Goal: Task Accomplishment & Management: Use online tool/utility

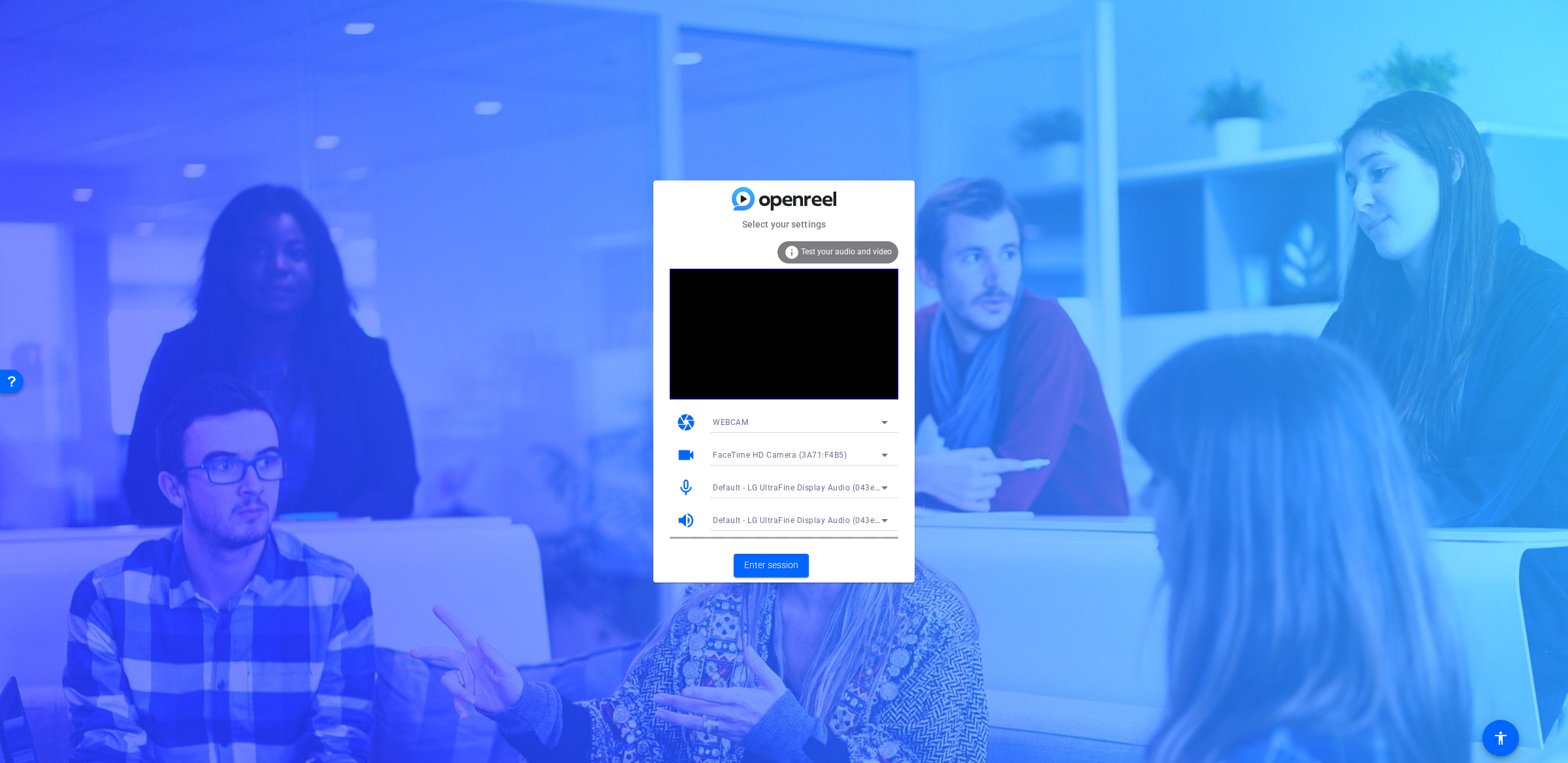
click at [885, 420] on icon at bounding box center [885, 423] width 16 height 16
click at [959, 391] on div at bounding box center [784, 381] width 1568 height 763
click at [883, 452] on icon at bounding box center [885, 455] width 16 height 16
click at [841, 504] on span "LG UltraFine Display Camera (043e:9a68)" at bounding box center [791, 502] width 156 height 16
click at [888, 450] on mat-form-field "LG UltraFine Display Camera (043e:9a68)" at bounding box center [801, 455] width 196 height 21
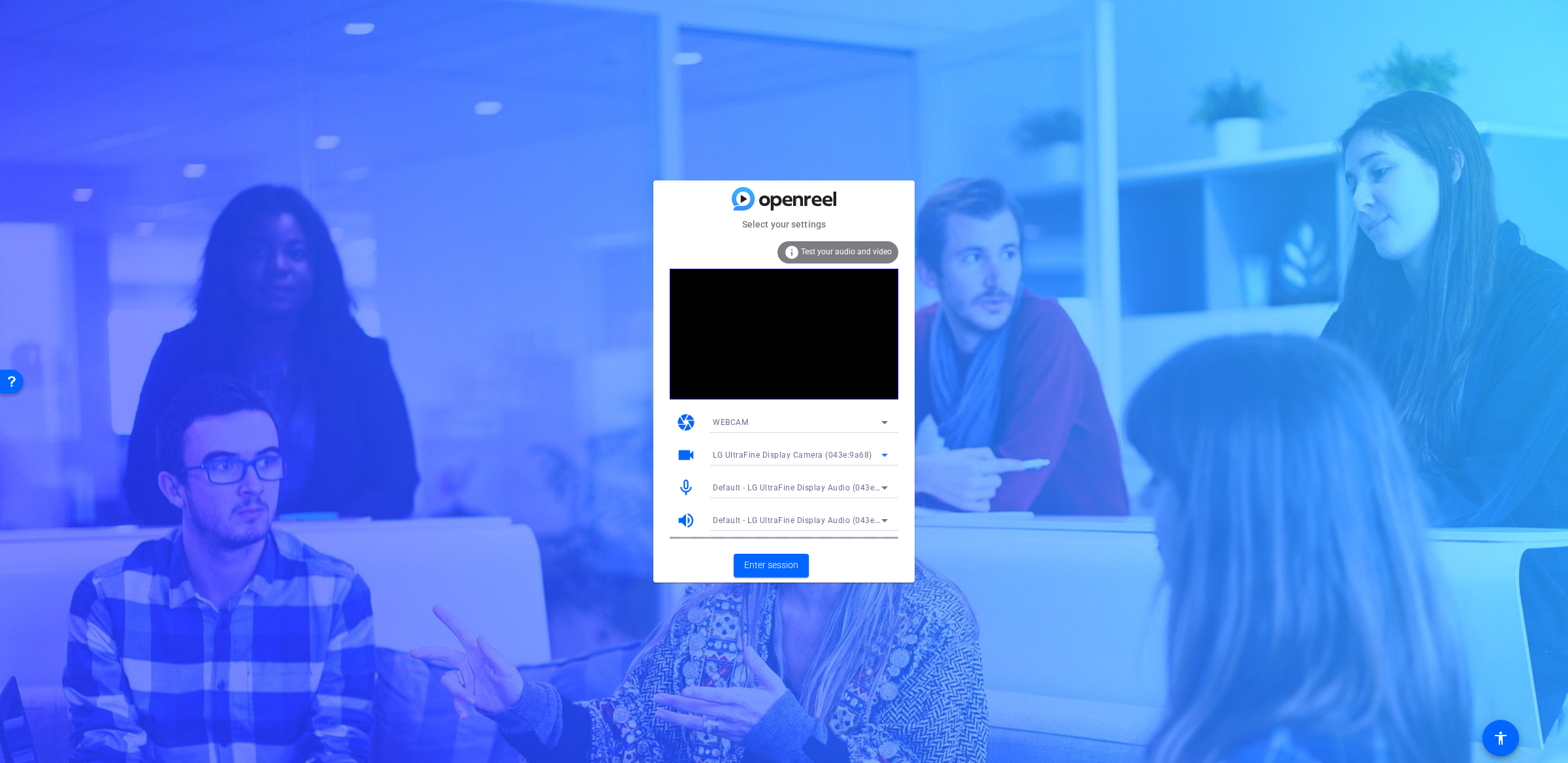
click at [883, 454] on icon at bounding box center [884, 455] width 6 height 4
click at [839, 521] on mat-option "Logitech BRIO (046d:085e)" at bounding box center [801, 523] width 196 height 21
click at [795, 569] on span "Enter session" at bounding box center [771, 565] width 54 height 14
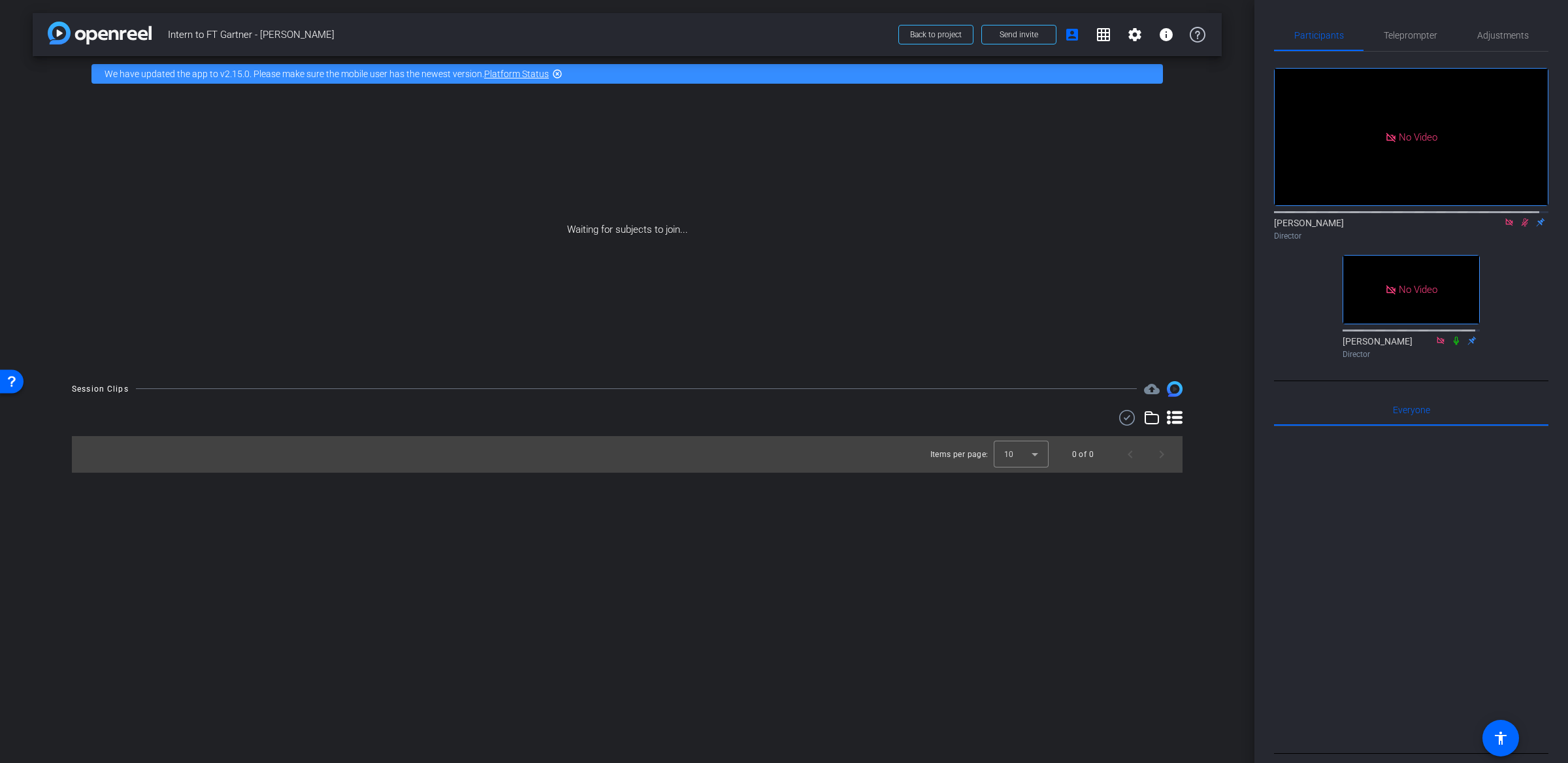
click at [1522, 227] on icon at bounding box center [1526, 223] width 7 height 9
click at [1504, 227] on icon at bounding box center [1510, 222] width 11 height 9
click at [1519, 242] on div "Director" at bounding box center [1412, 235] width 275 height 11
click at [1488, 227] on icon at bounding box center [1494, 222] width 11 height 9
click at [1523, 227] on icon at bounding box center [1526, 223] width 5 height 9
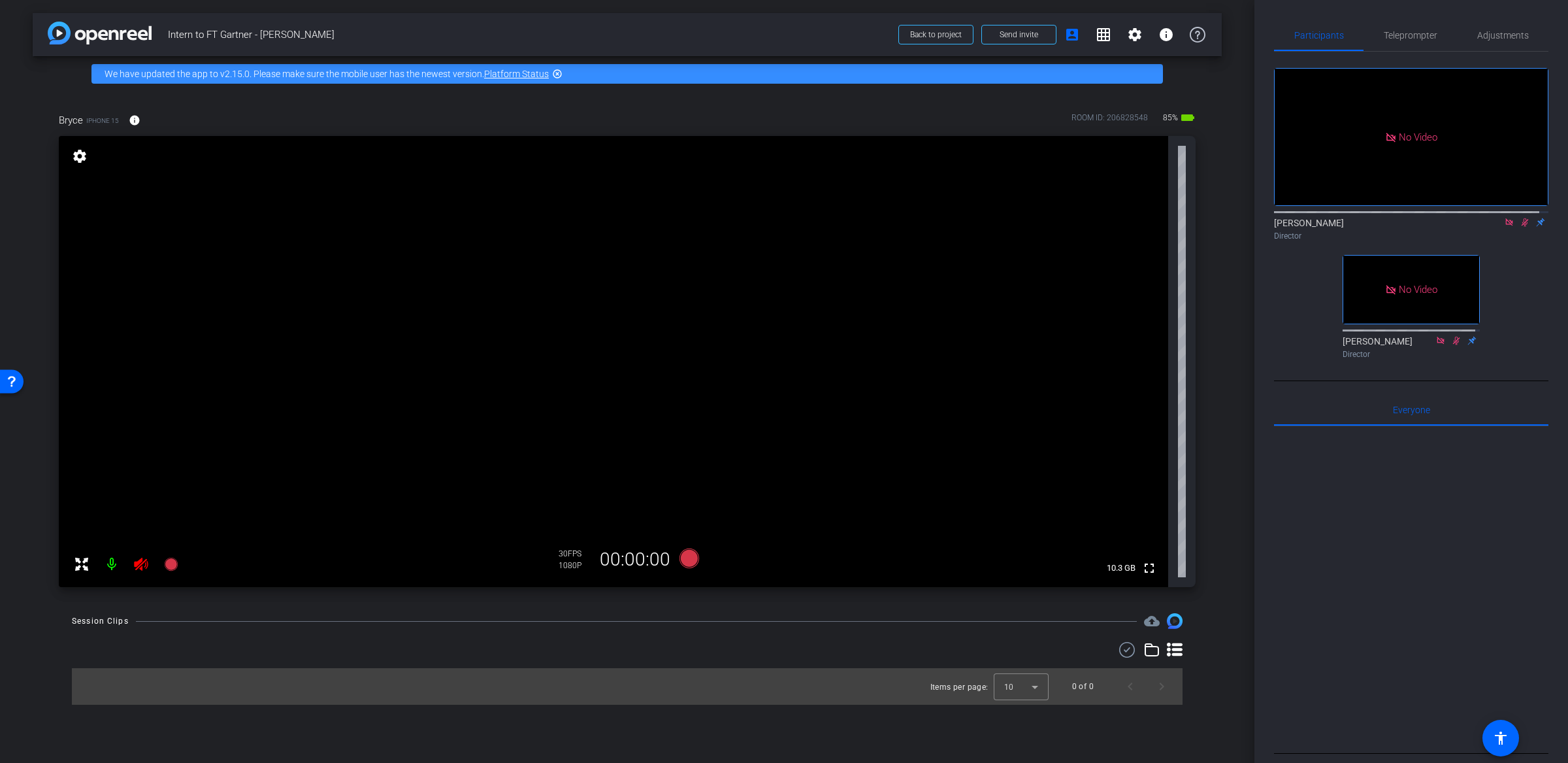
click at [290, 660] on div "Items per page: 10 0 of 0" at bounding box center [627, 673] width 1111 height 63
click at [106, 567] on mat-icon at bounding box center [112, 564] width 27 height 27
click at [1482, 34] on span "Adjustments" at bounding box center [1503, 35] width 51 height 9
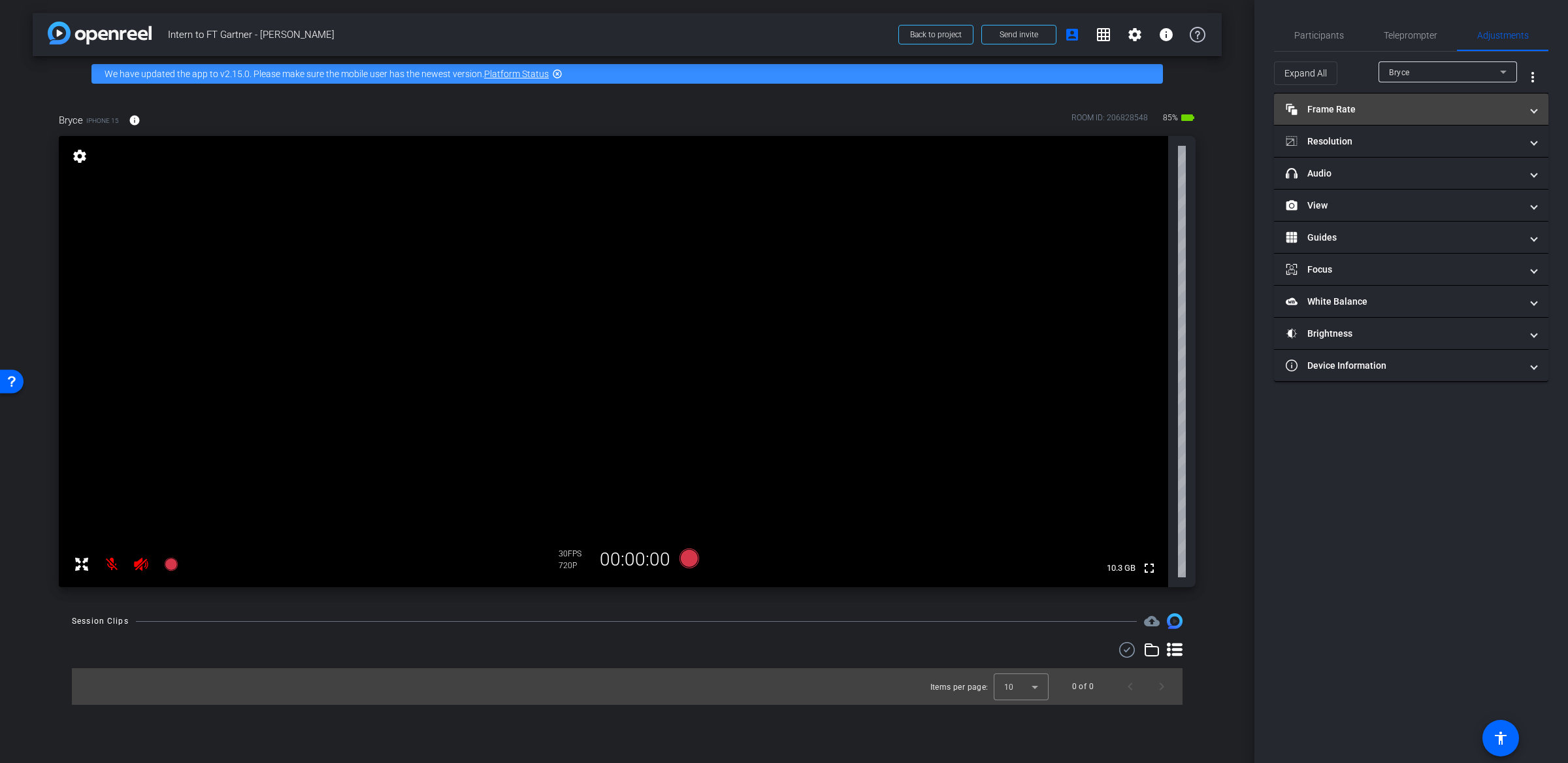
click at [1364, 105] on mat-panel-title "Frame Rate Frame Rate" at bounding box center [1404, 110] width 235 height 14
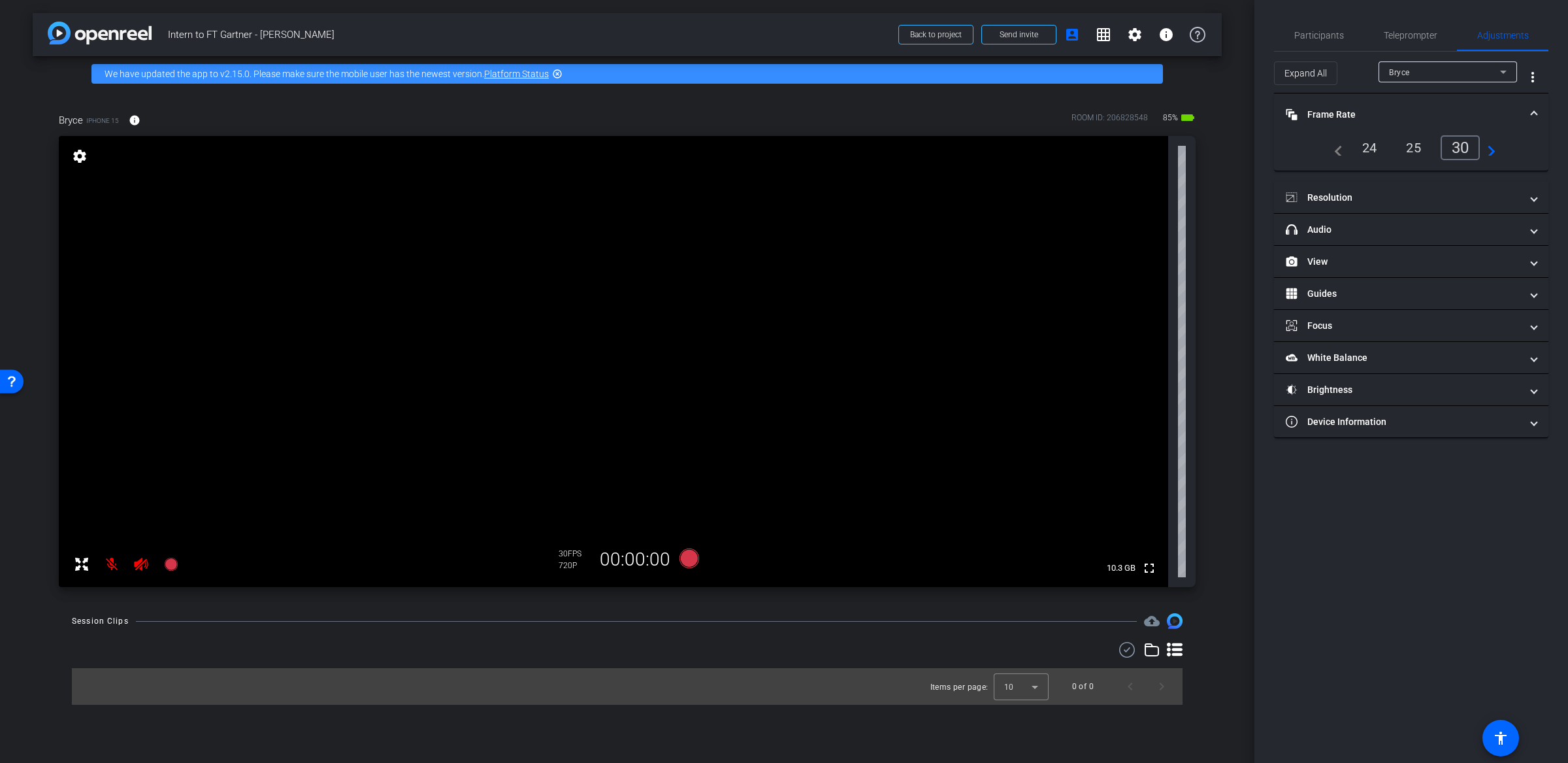
click at [1364, 149] on div "24" at bounding box center [1369, 148] width 34 height 22
click at [1375, 196] on mat-panel-title "Resolution" at bounding box center [1404, 198] width 235 height 14
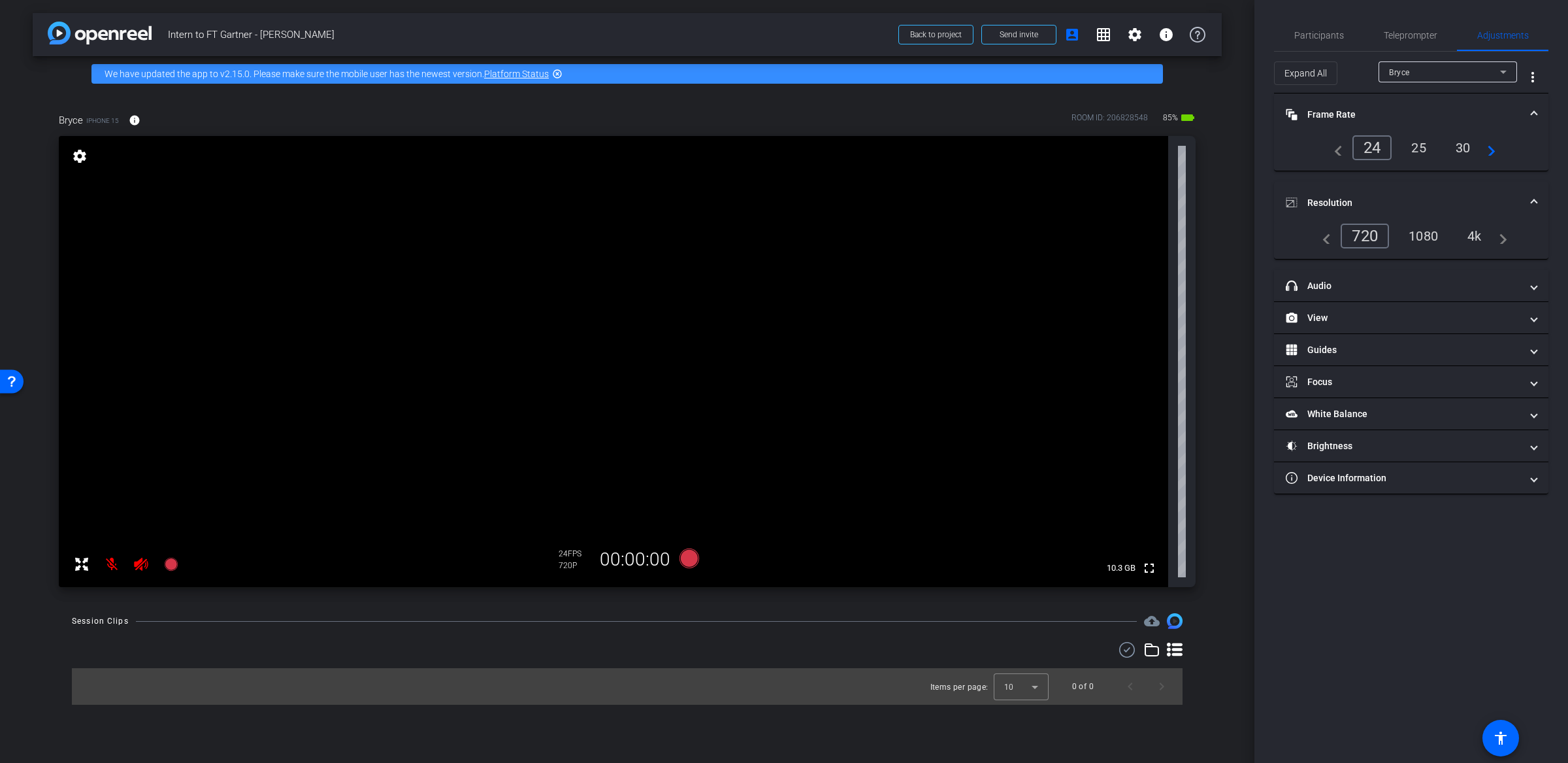
click at [1472, 238] on div "4k" at bounding box center [1474, 235] width 34 height 22
click at [1237, 400] on div "arrow_back Intern to FT Gartner - [PERSON_NAME] Back to project Send invite acc…" at bounding box center [628, 381] width 1255 height 763
click at [1321, 32] on span "Participants" at bounding box center [1320, 35] width 49 height 9
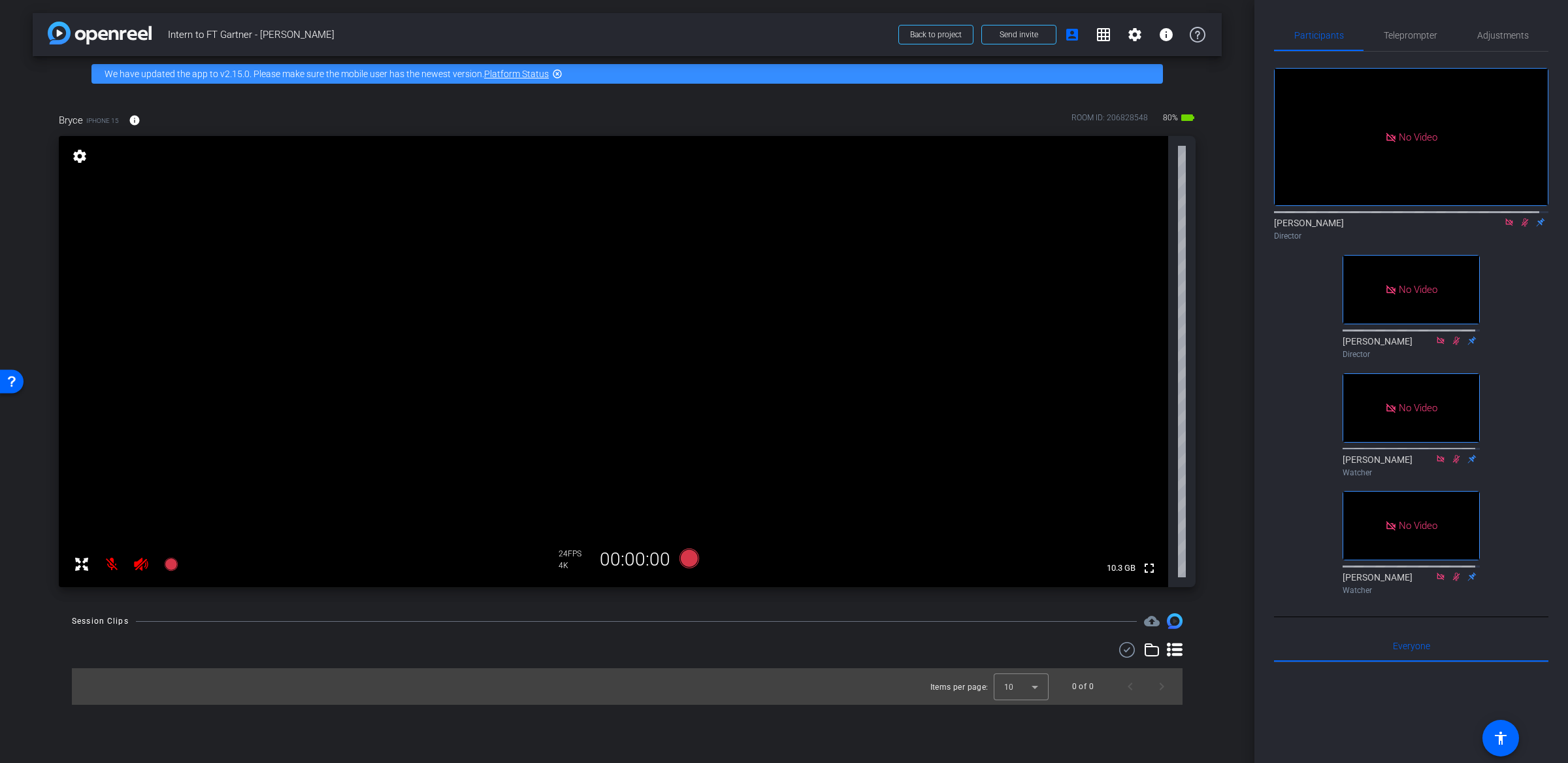
click at [111, 567] on mat-icon at bounding box center [112, 564] width 27 height 27
click at [144, 566] on icon at bounding box center [141, 564] width 16 height 16
click at [1522, 217] on mat-icon at bounding box center [1526, 222] width 16 height 11
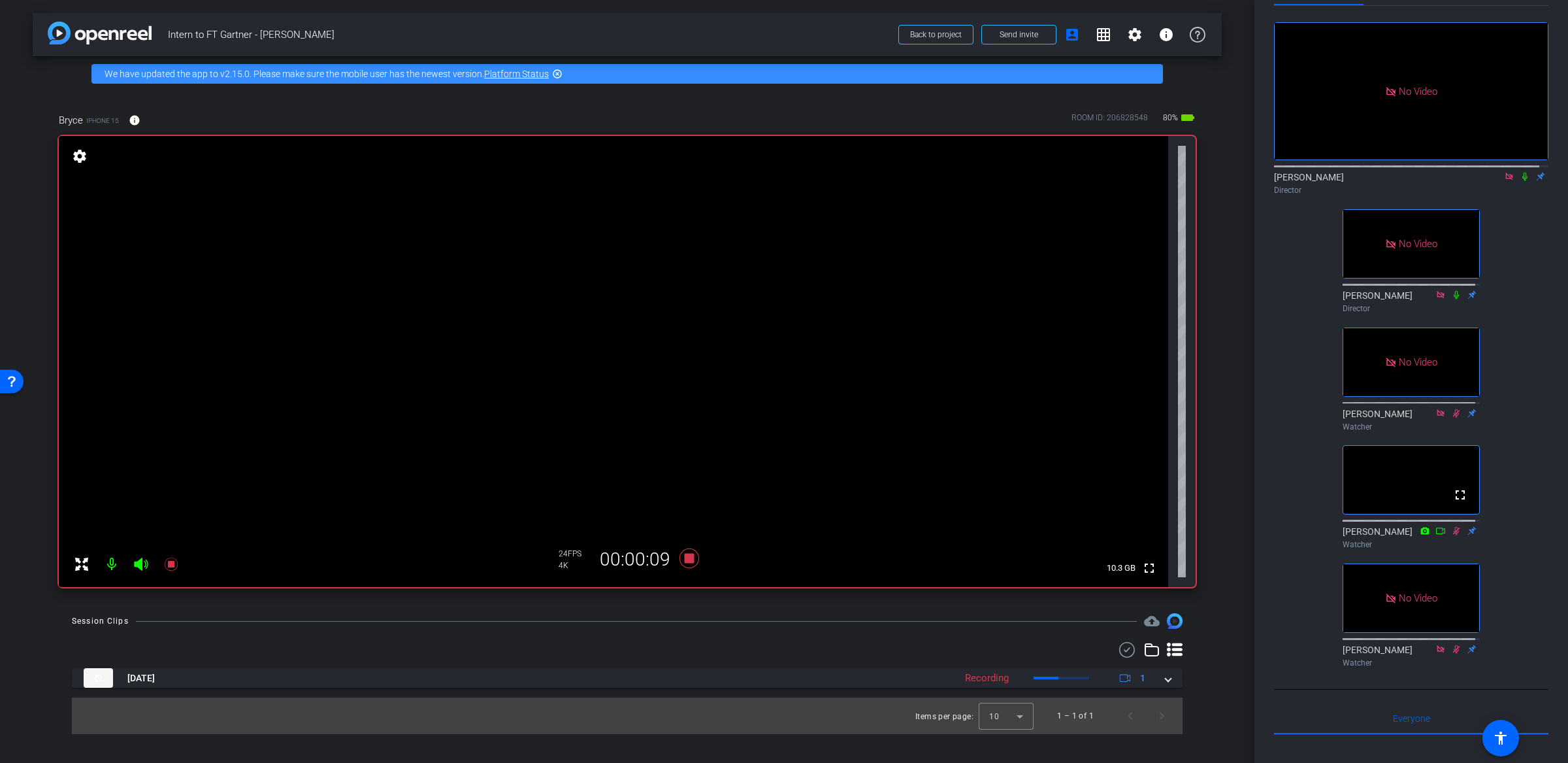
scroll to position [49, 0]
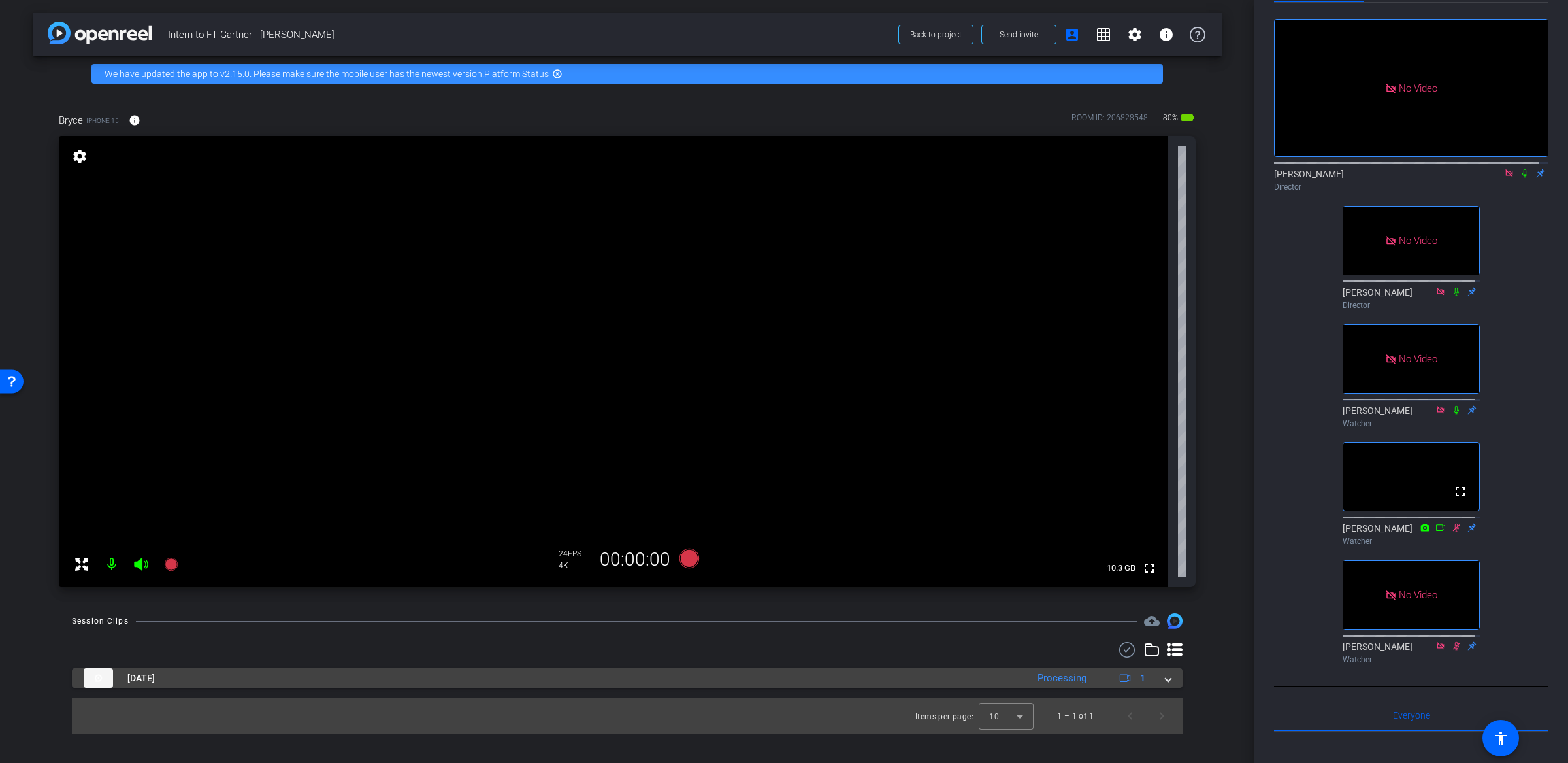
click at [1172, 681] on mat-expansion-panel-header "Aug 15, 2025 Processing 1" at bounding box center [627, 678] width 1111 height 19
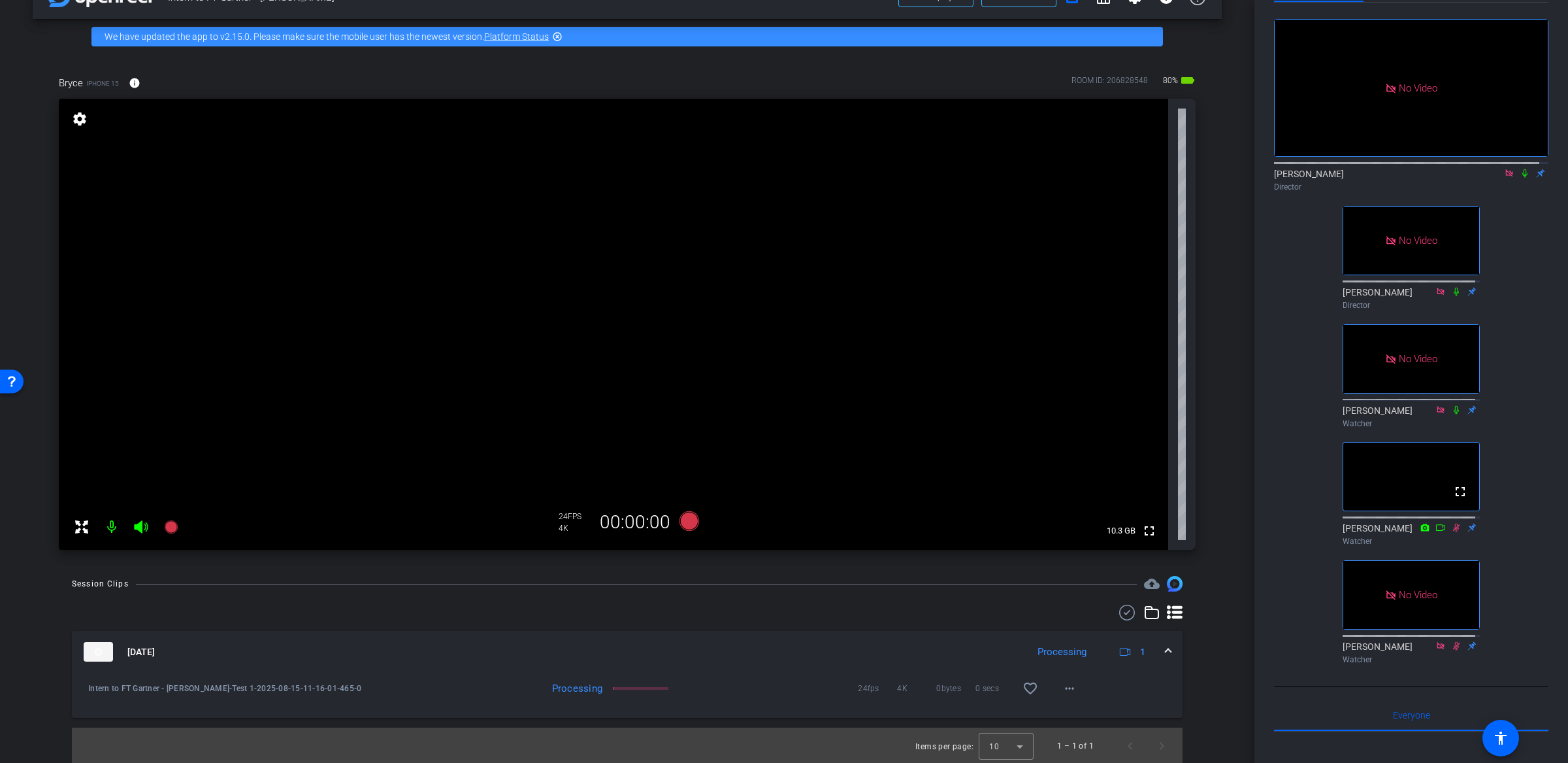
scroll to position [38, 0]
click at [1064, 691] on mat-icon "more_horiz" at bounding box center [1069, 688] width 16 height 16
click at [1088, 576] on span "Download Original" at bounding box center [1104, 578] width 95 height 16
click at [1520, 169] on icon at bounding box center [1526, 173] width 11 height 9
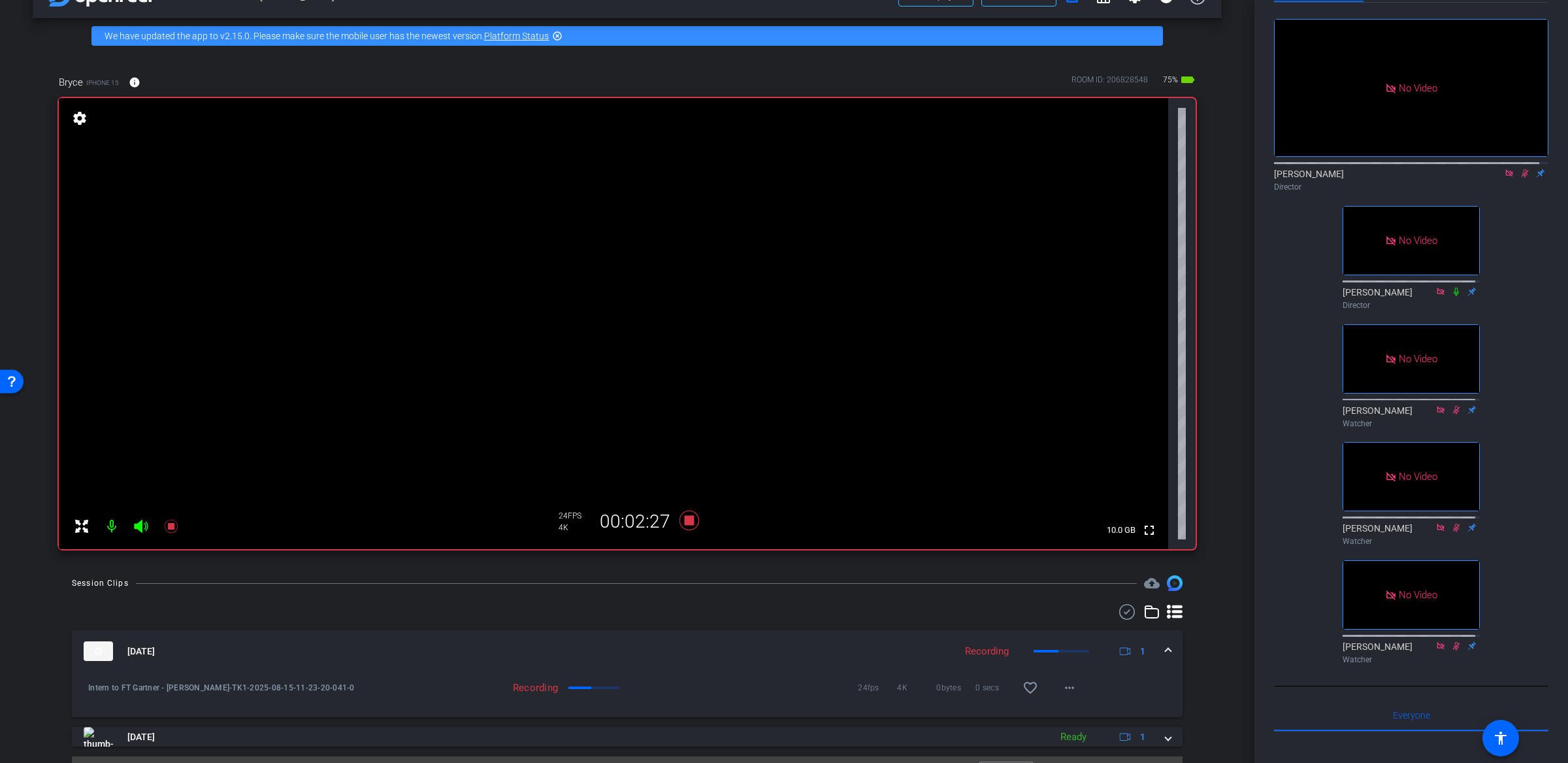
click at [1520, 172] on icon at bounding box center [1526, 173] width 11 height 9
click at [1205, 474] on div "Bryce iPhone 15 info ROOM ID: 206828548 75% battery_std fullscreen settings 10.…" at bounding box center [628, 308] width 1190 height 508
click at [684, 521] on icon at bounding box center [689, 520] width 19 height 19
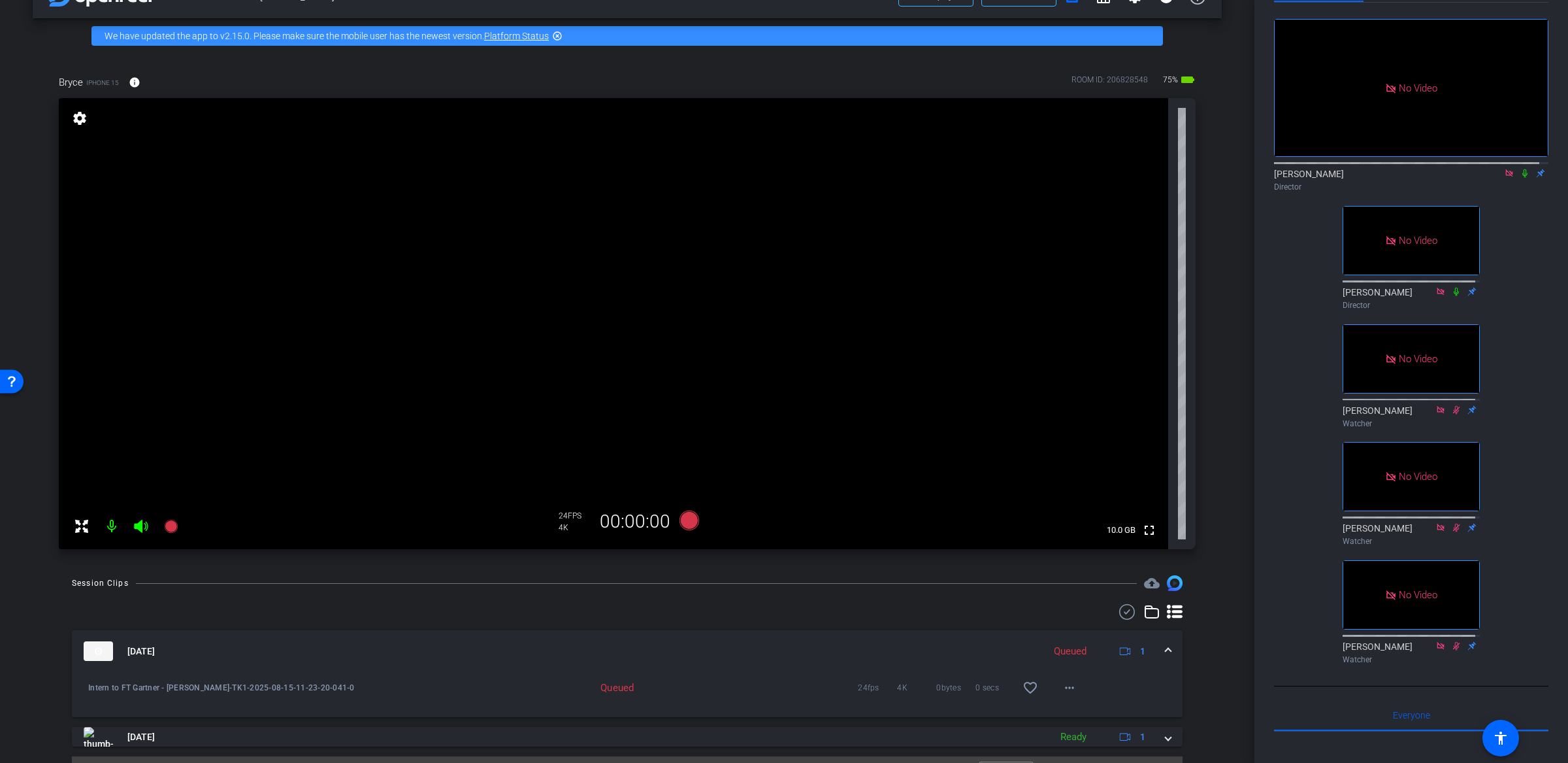
click at [1523, 172] on icon at bounding box center [1526, 173] width 5 height 9
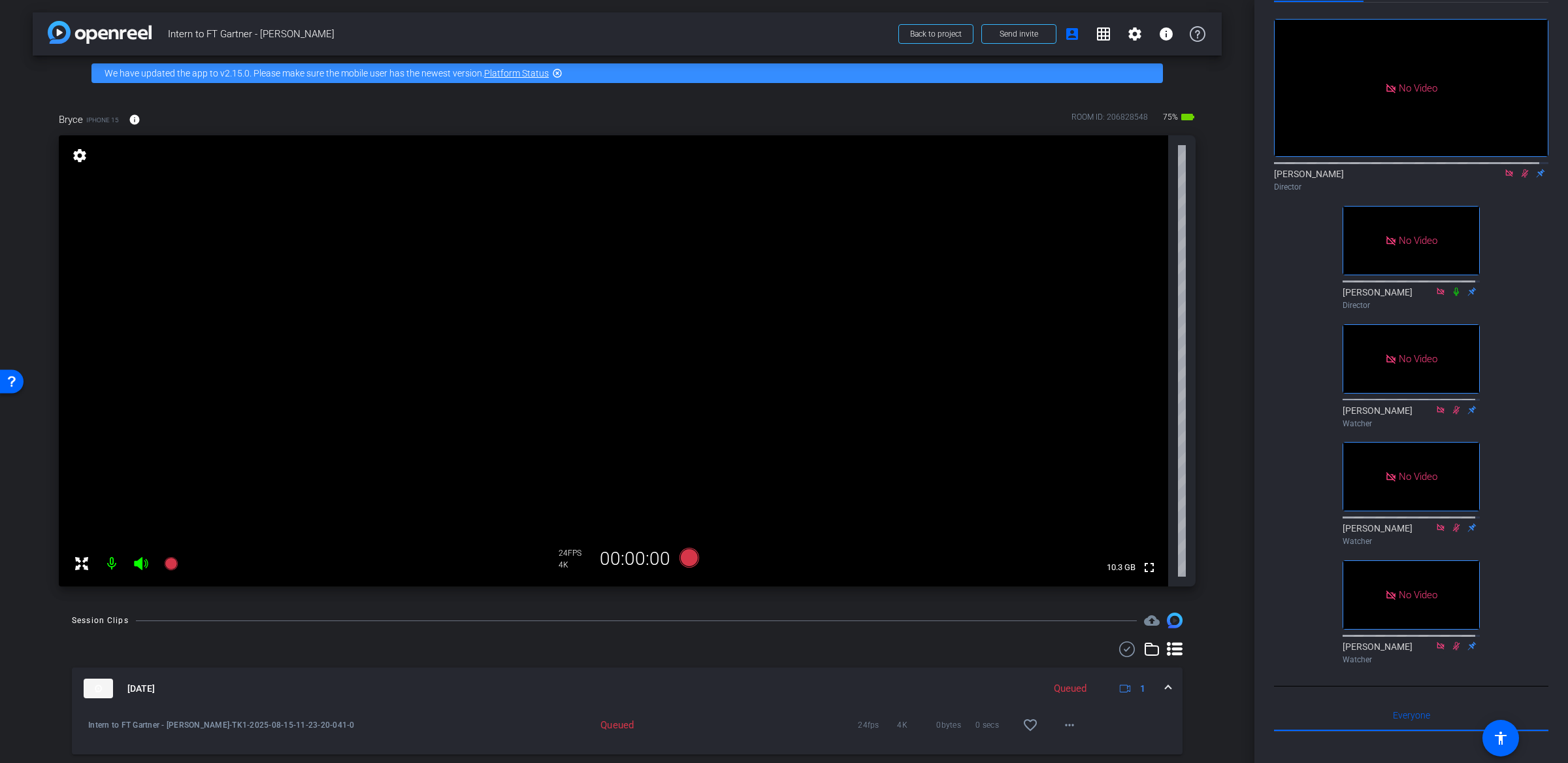
scroll to position [0, 0]
click at [1520, 169] on icon at bounding box center [1526, 173] width 11 height 9
click at [1520, 172] on icon at bounding box center [1526, 173] width 11 height 9
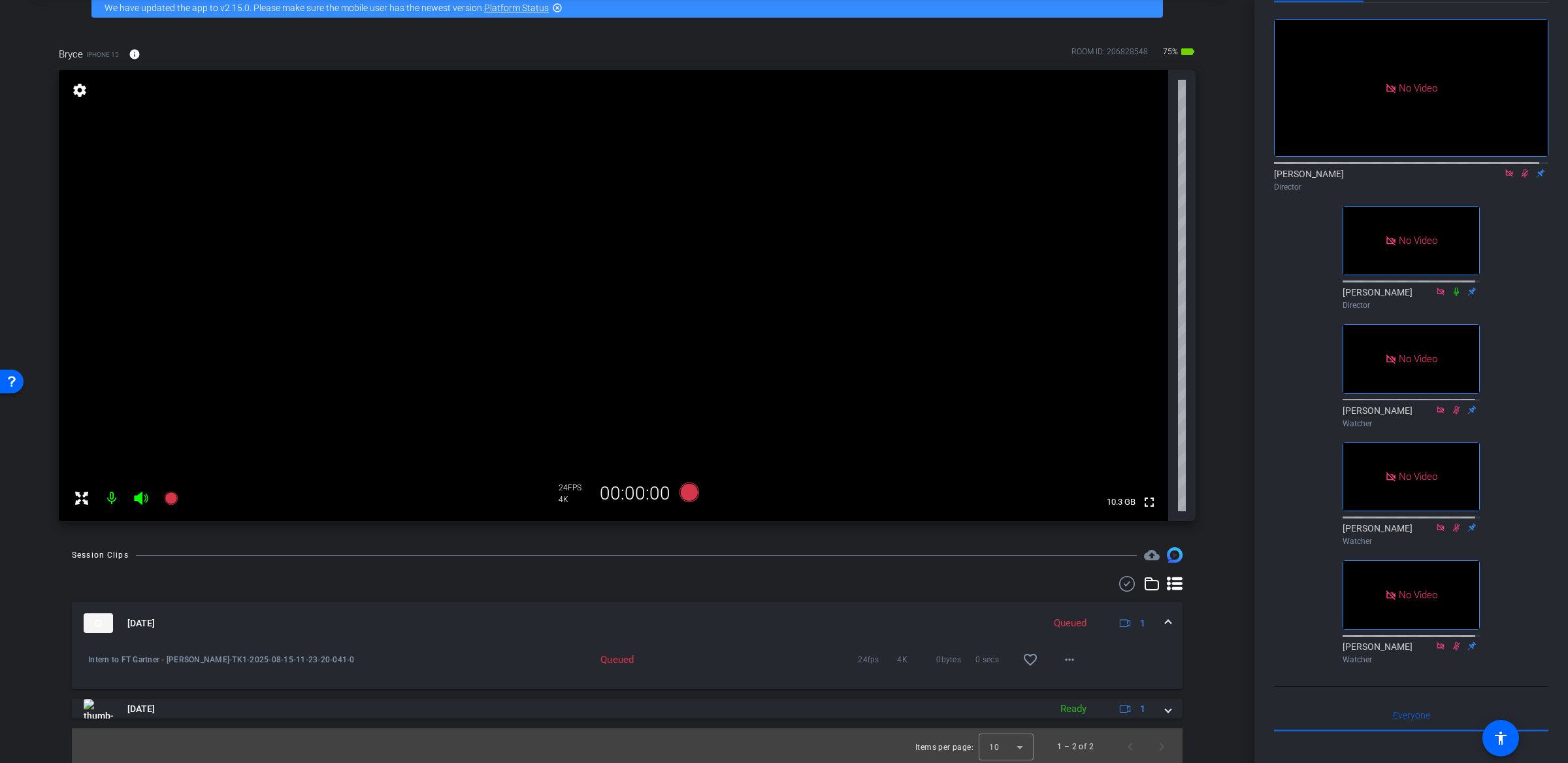
scroll to position [67, 0]
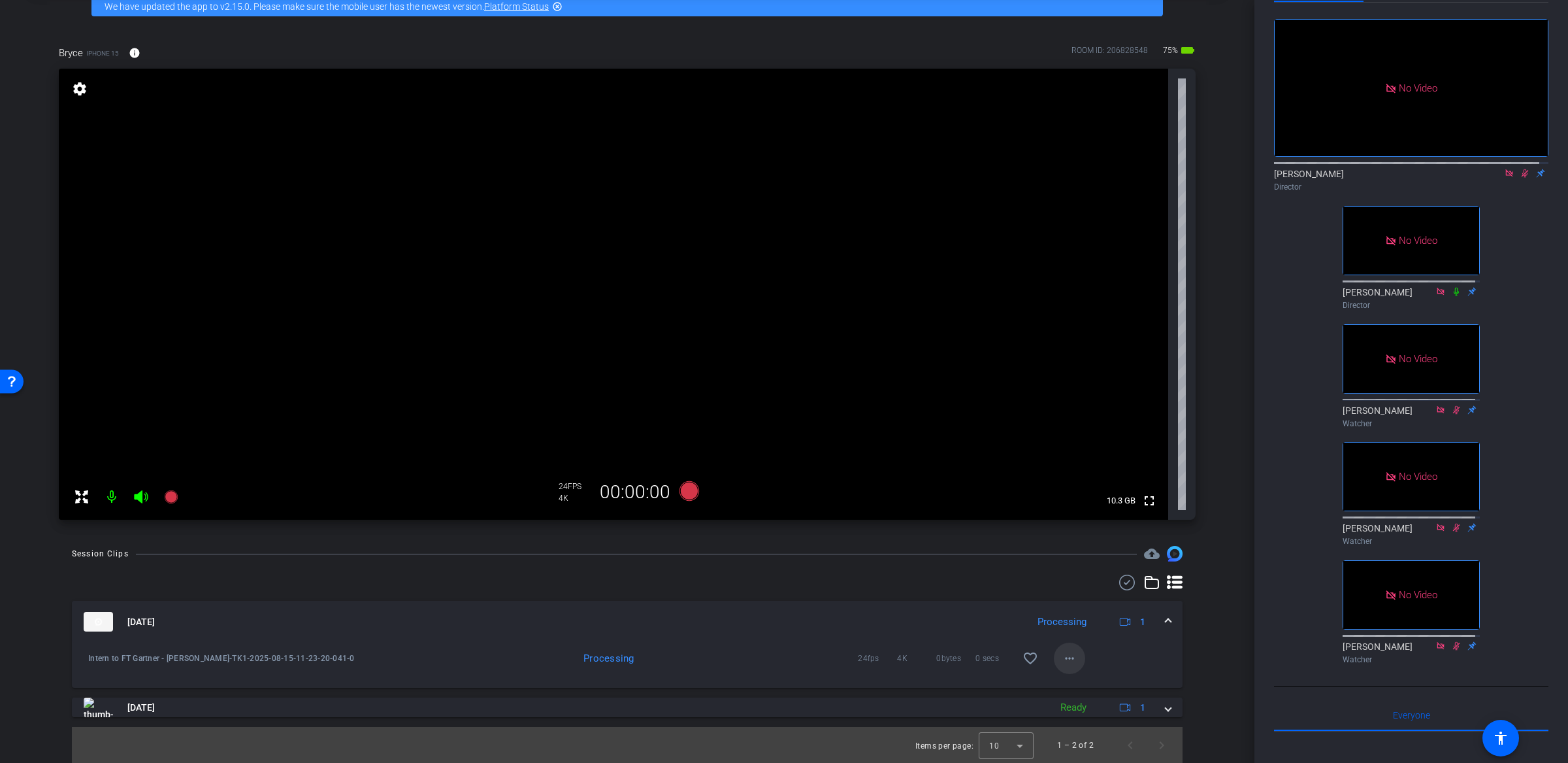
click at [1066, 664] on mat-icon "more_horiz" at bounding box center [1069, 659] width 16 height 16
click at [1230, 524] on div at bounding box center [784, 381] width 1568 height 763
click at [1520, 169] on icon at bounding box center [1526, 173] width 11 height 9
click at [1523, 169] on icon at bounding box center [1526, 173] width 5 height 9
click at [1062, 663] on mat-icon "more_horiz" at bounding box center [1069, 659] width 16 height 16
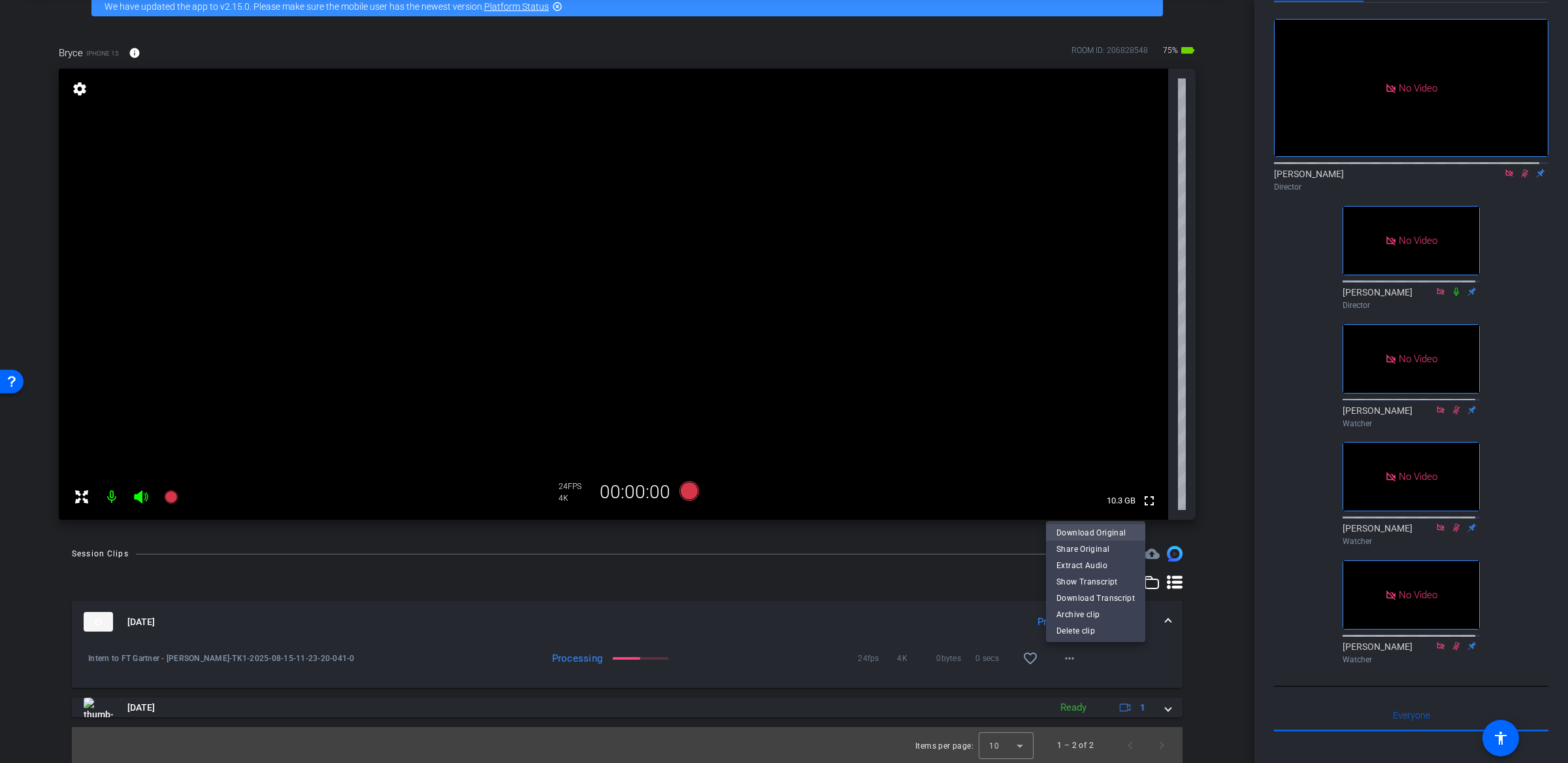
click at [1085, 535] on span "Download Original" at bounding box center [1095, 533] width 79 height 16
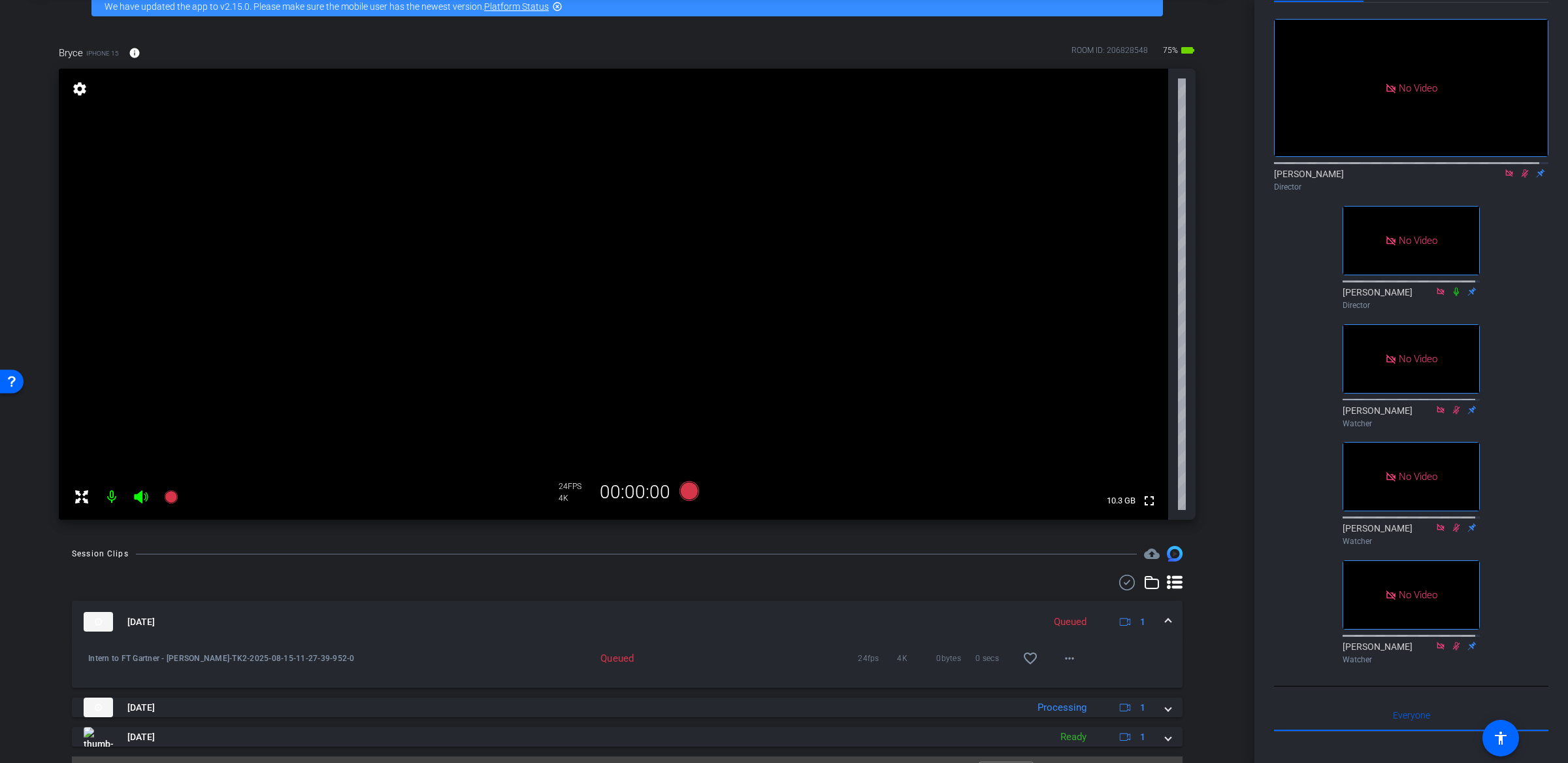
click at [1541, 225] on div "Participants Teleprompter Adjustments No Video Michael Caso Director No Video D…" at bounding box center [1412, 381] width 314 height 763
click at [1520, 169] on icon at bounding box center [1526, 173] width 11 height 9
click at [1523, 170] on icon at bounding box center [1526, 173] width 5 height 9
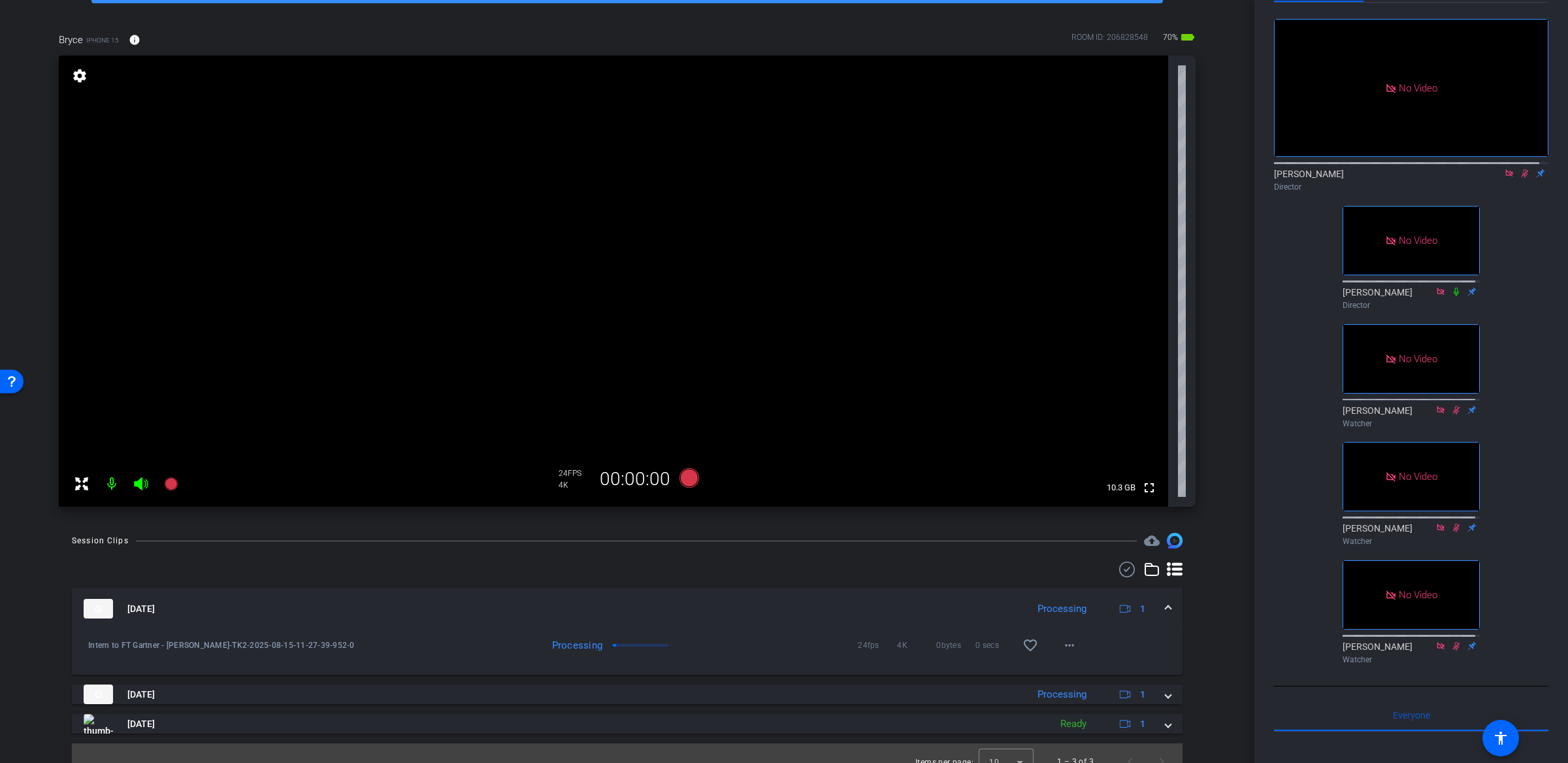
scroll to position [96, 0]
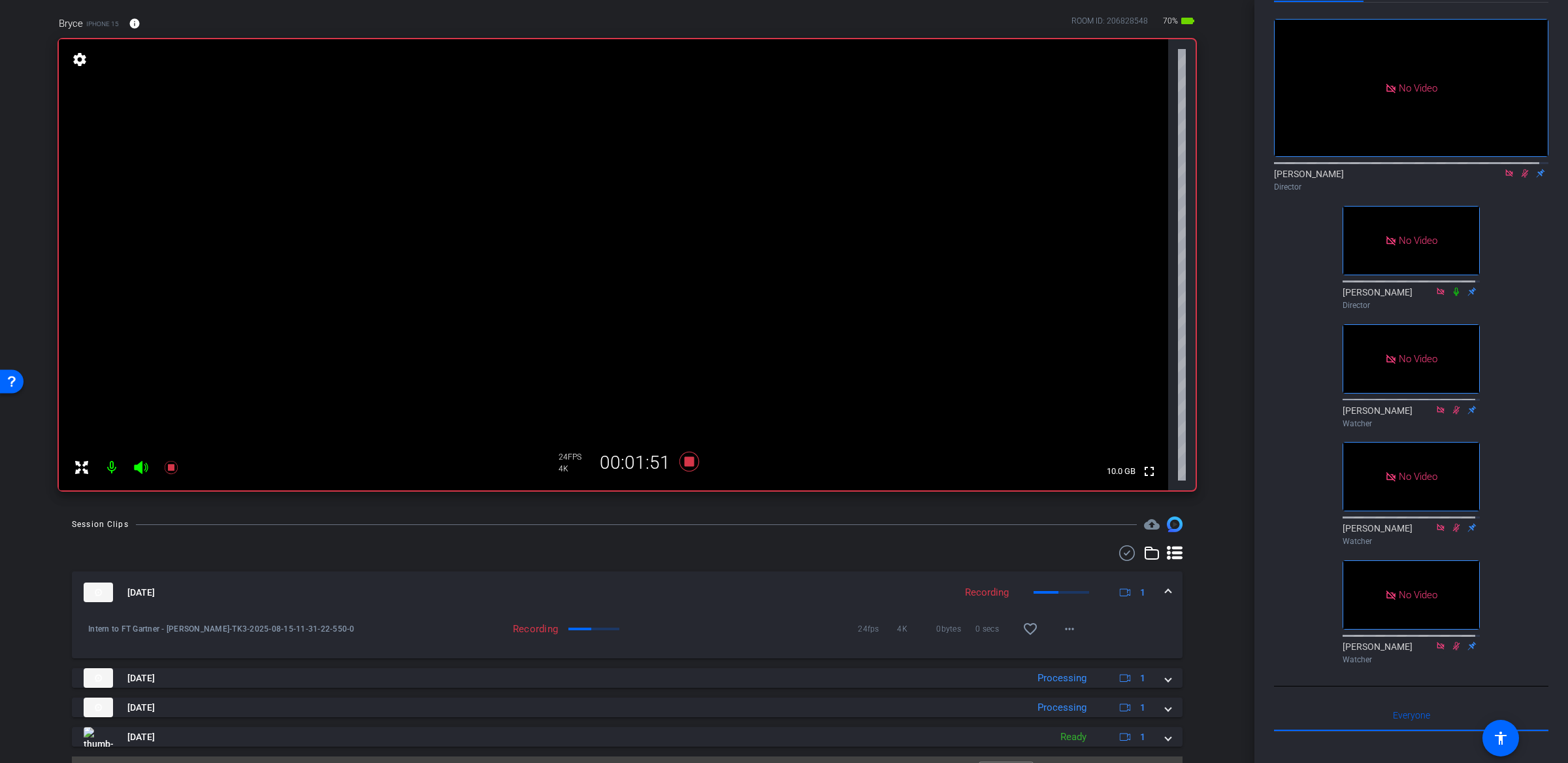
drag, startPoint x: 1508, startPoint y: 190, endPoint x: 1508, endPoint y: 183, distance: 7.0
click at [1508, 184] on div "Michael Caso Director" at bounding box center [1412, 176] width 275 height 40
click at [1520, 172] on icon at bounding box center [1526, 173] width 11 height 9
click at [1520, 169] on icon at bounding box center [1526, 173] width 11 height 9
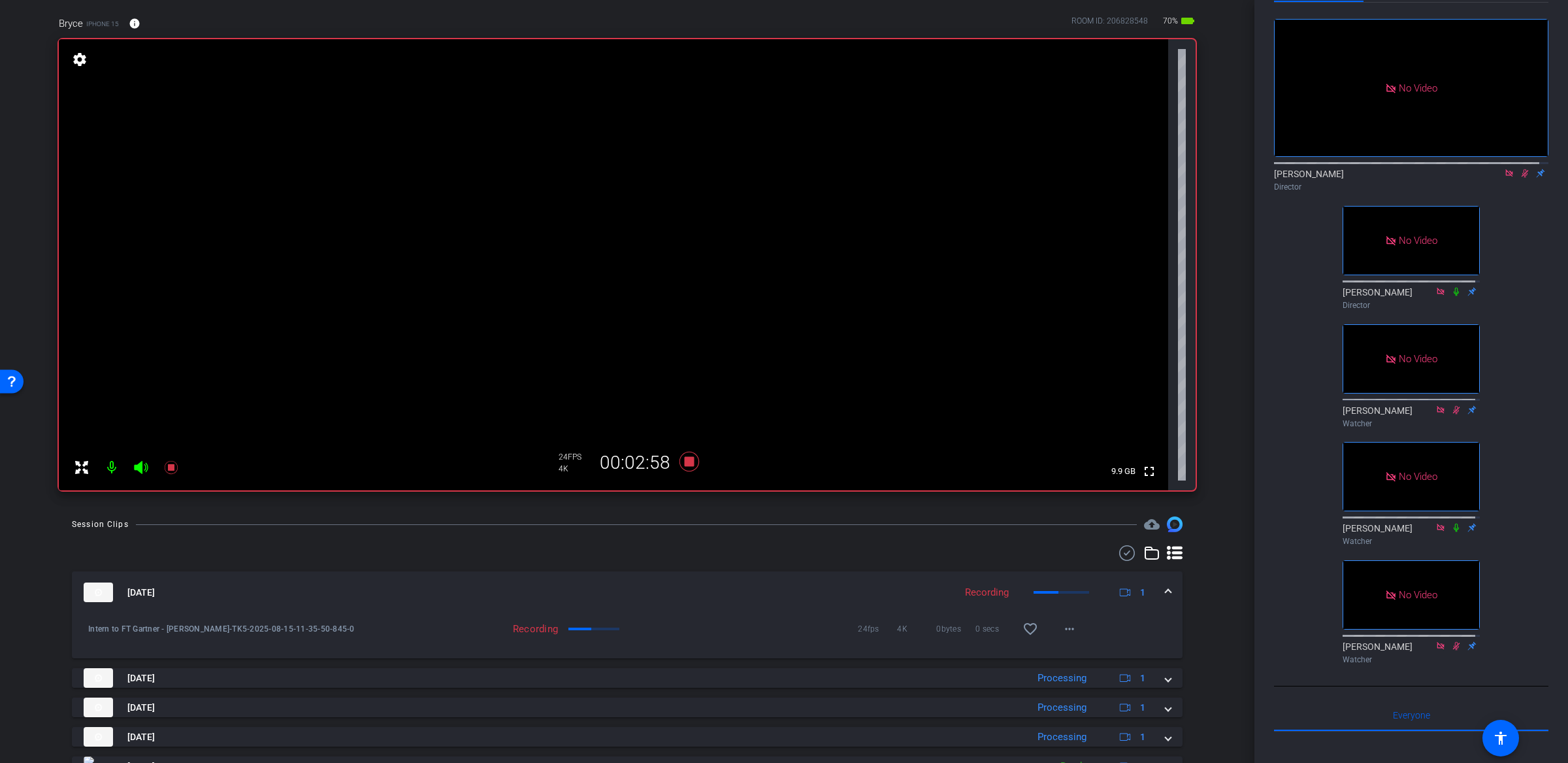
click at [1207, 507] on div "arrow_back Intern to FT Gartner - Bryce Kelley Back to project Send invite acco…" at bounding box center [628, 285] width 1255 height 763
click at [1228, 382] on div "arrow_back Intern to FT Gartner - Bryce Kelley Back to project Send invite acco…" at bounding box center [628, 285] width 1255 height 763
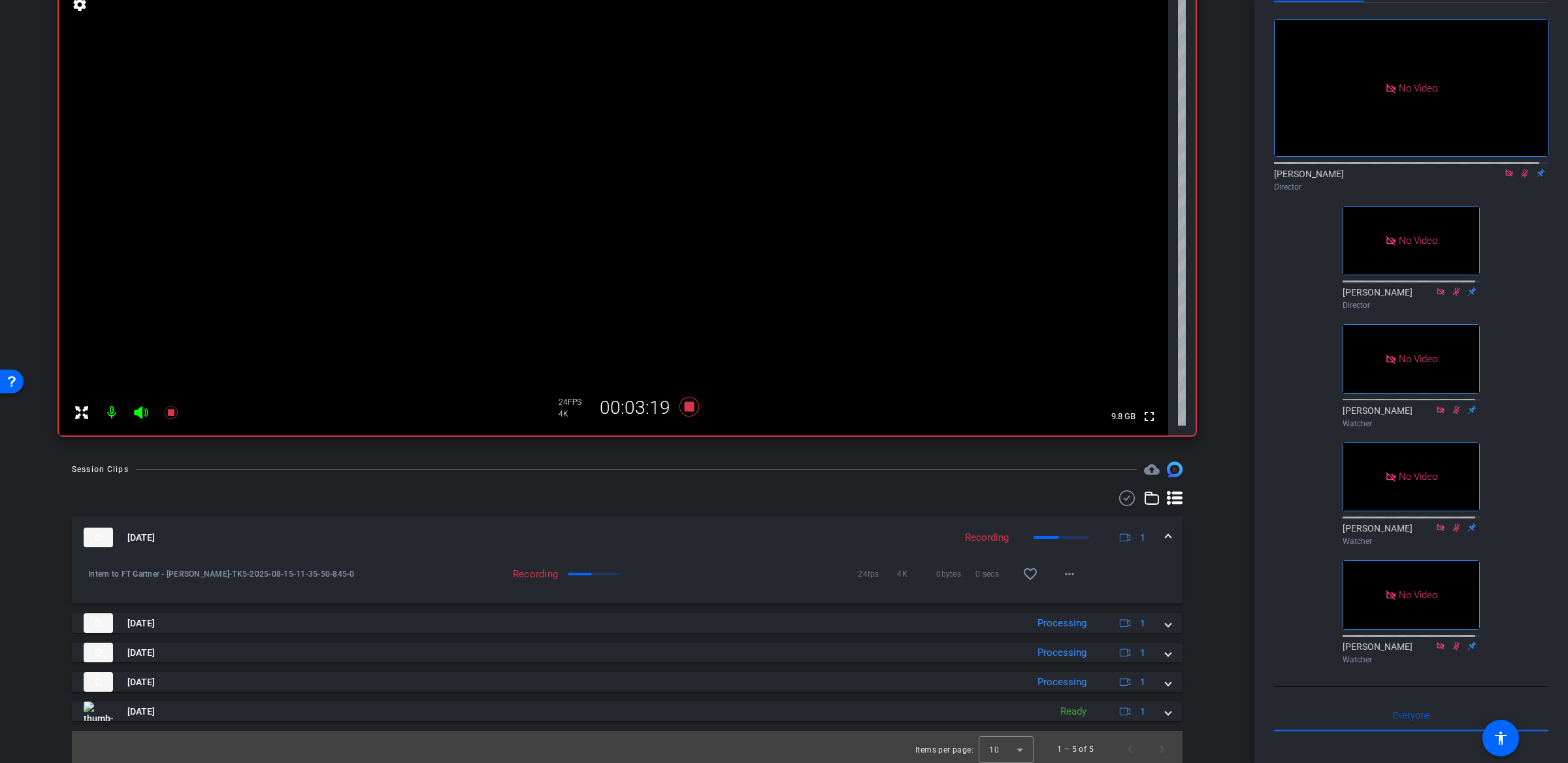
scroll to position [156, 0]
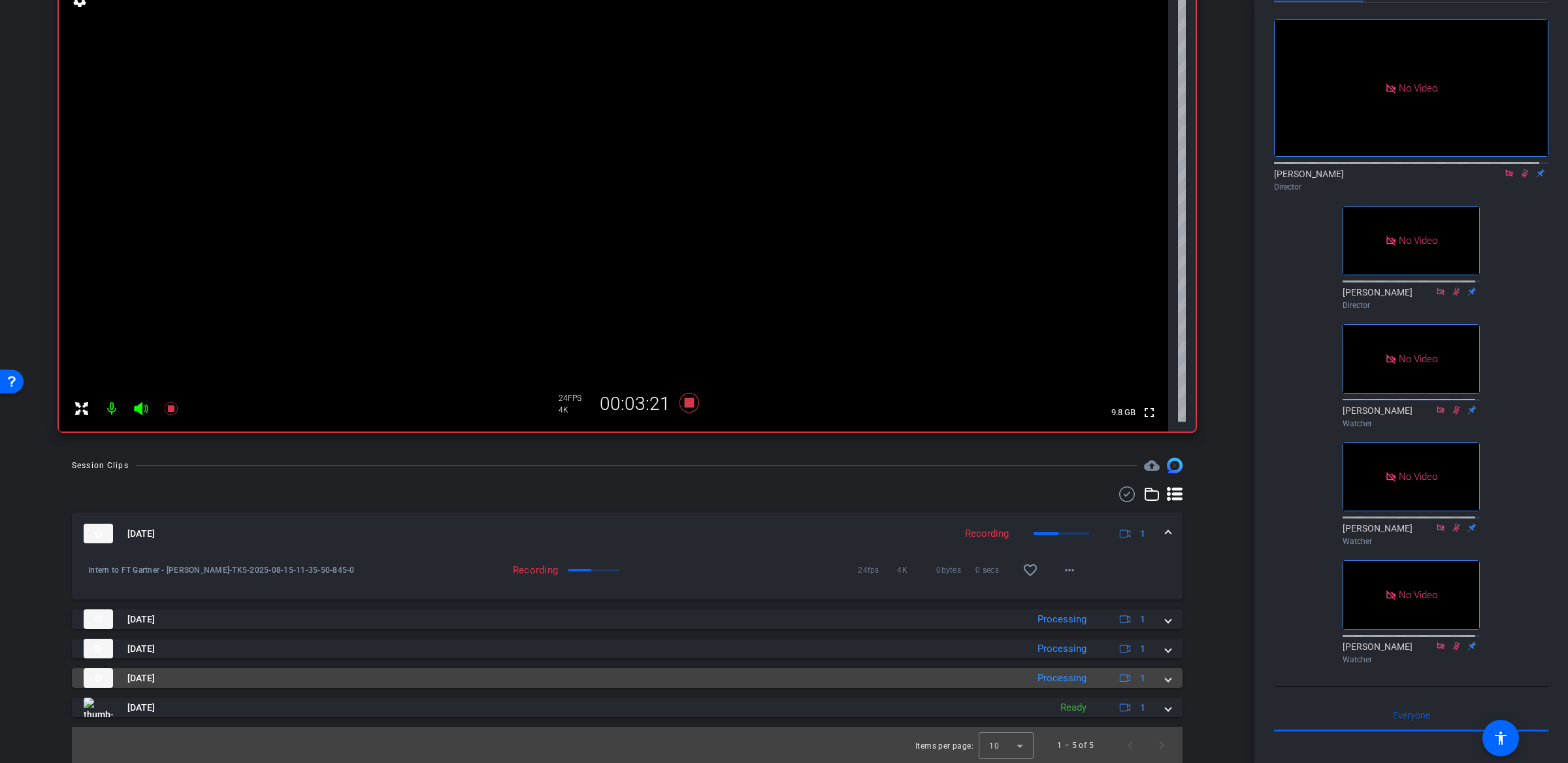
click at [1174, 676] on mat-expansion-panel-header "Aug 15, 2025 Processing 1" at bounding box center [627, 678] width 1111 height 19
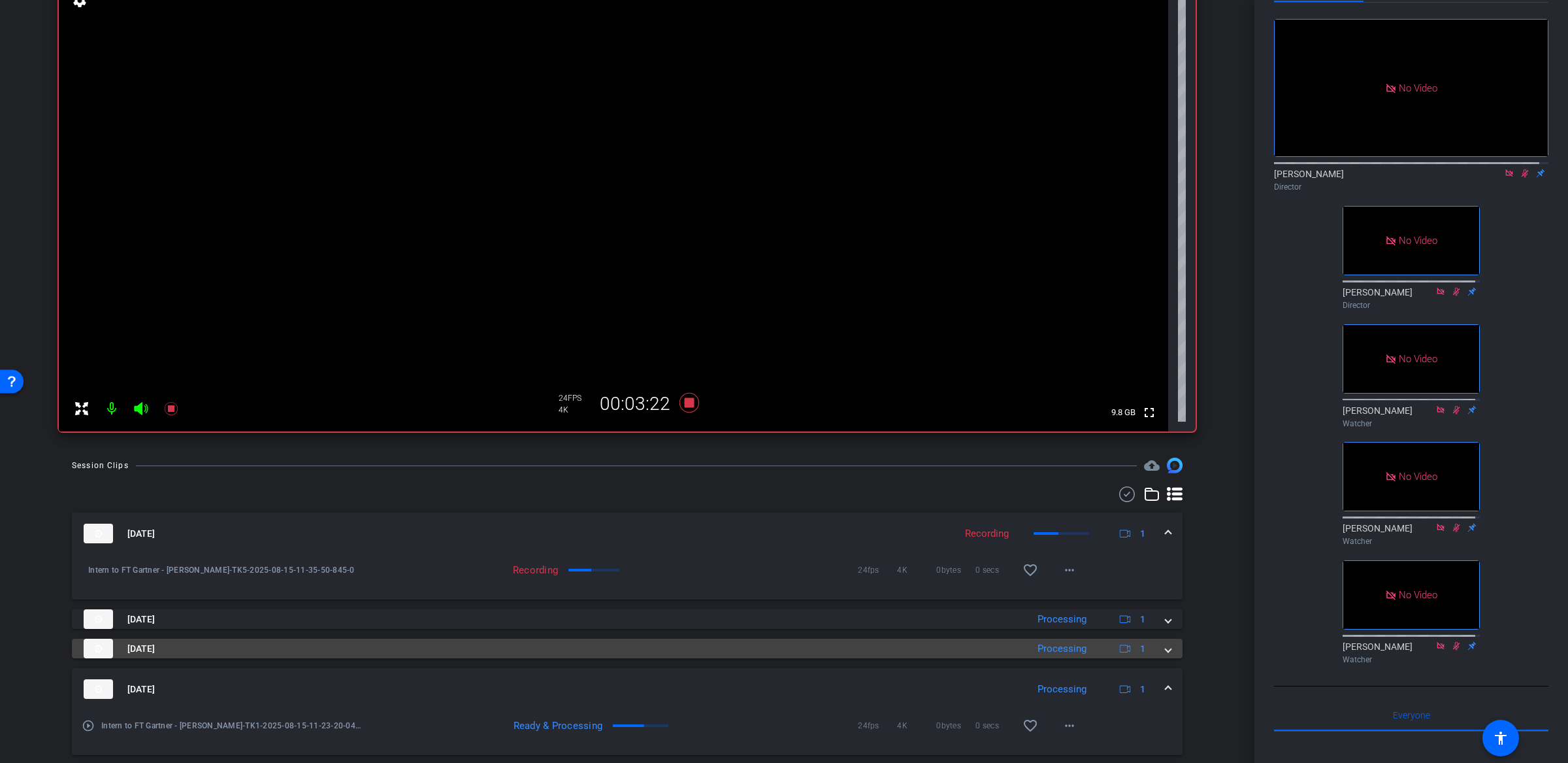
click at [1162, 653] on mat-expansion-panel-header "Aug 15, 2025 Processing 1" at bounding box center [627, 648] width 1111 height 19
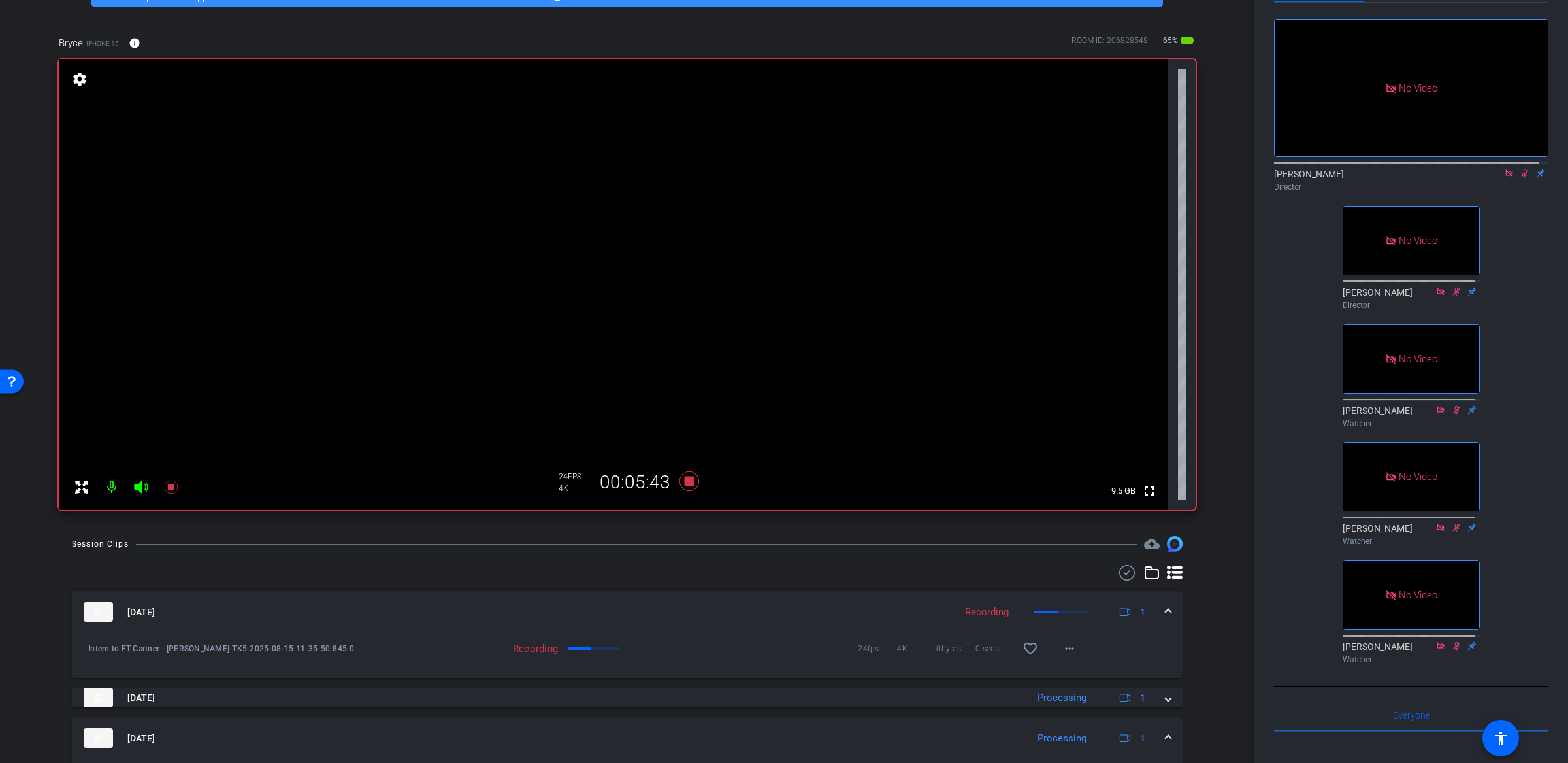
scroll to position [93, 0]
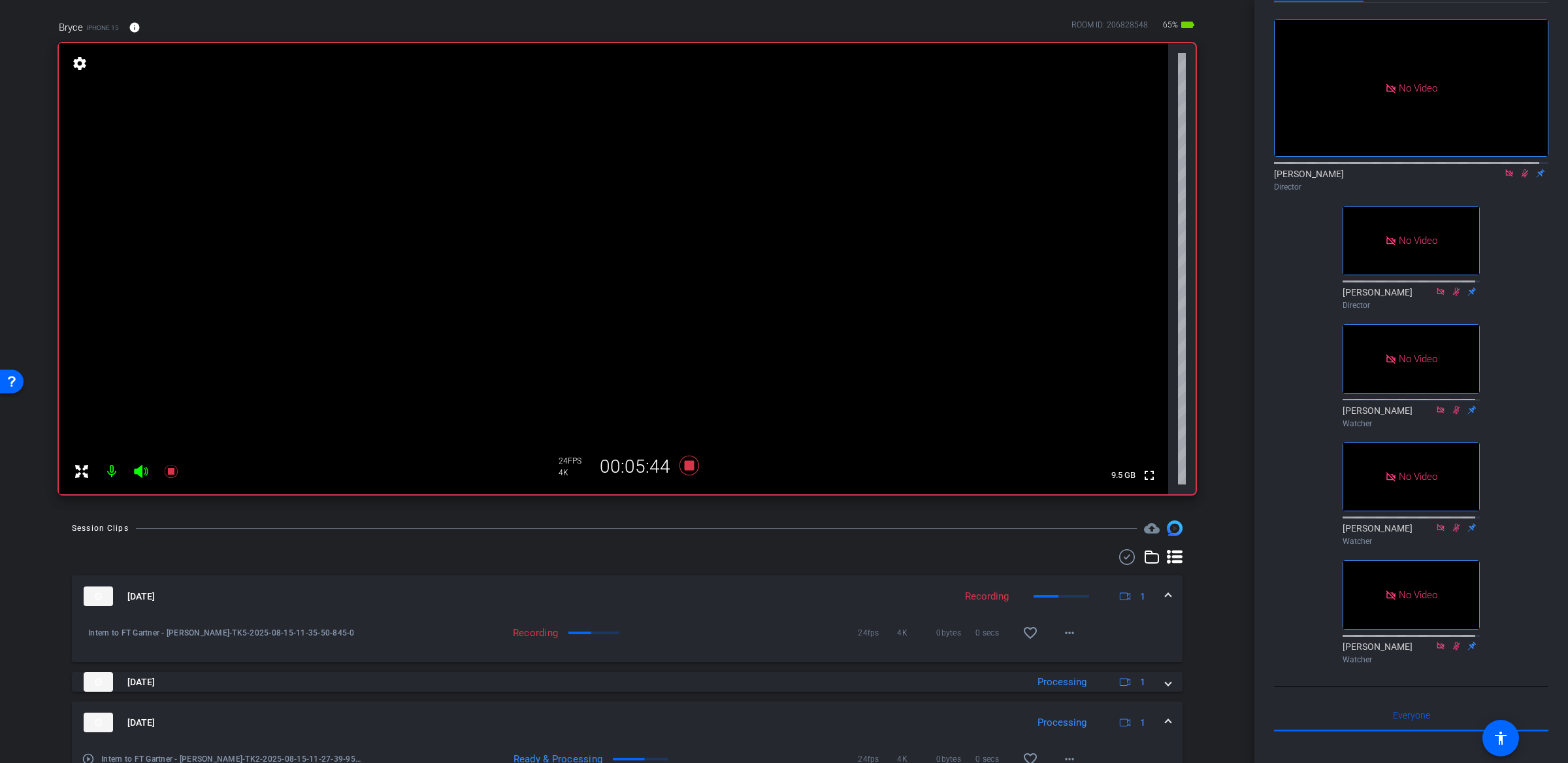
click at [1216, 393] on div "arrow_back Intern to FT Gartner - Bryce Kelley Back to project Send invite acco…" at bounding box center [628, 288] width 1255 height 763
click at [1522, 169] on icon at bounding box center [1526, 173] width 7 height 9
click at [1523, 169] on icon at bounding box center [1526, 173] width 5 height 9
drag, startPoint x: 1520, startPoint y: 198, endPoint x: 1518, endPoint y: 179, distance: 19.1
click at [1519, 192] on div "No Video Michael Caso Director No Video David King Director No Video Frank Lee …" at bounding box center [1412, 336] width 275 height 667
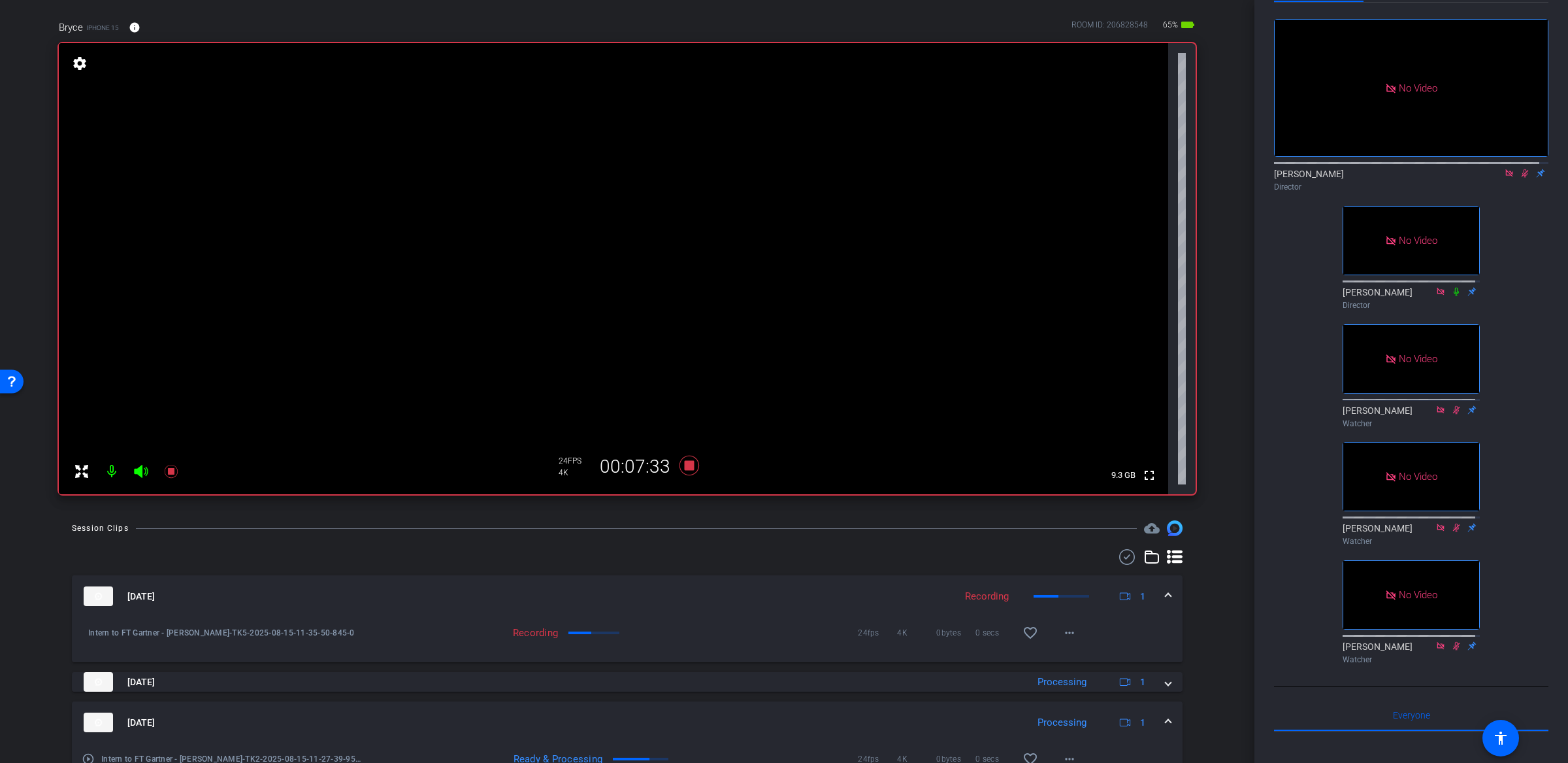
click at [1518, 173] on mat-icon at bounding box center [1526, 172] width 16 height 11
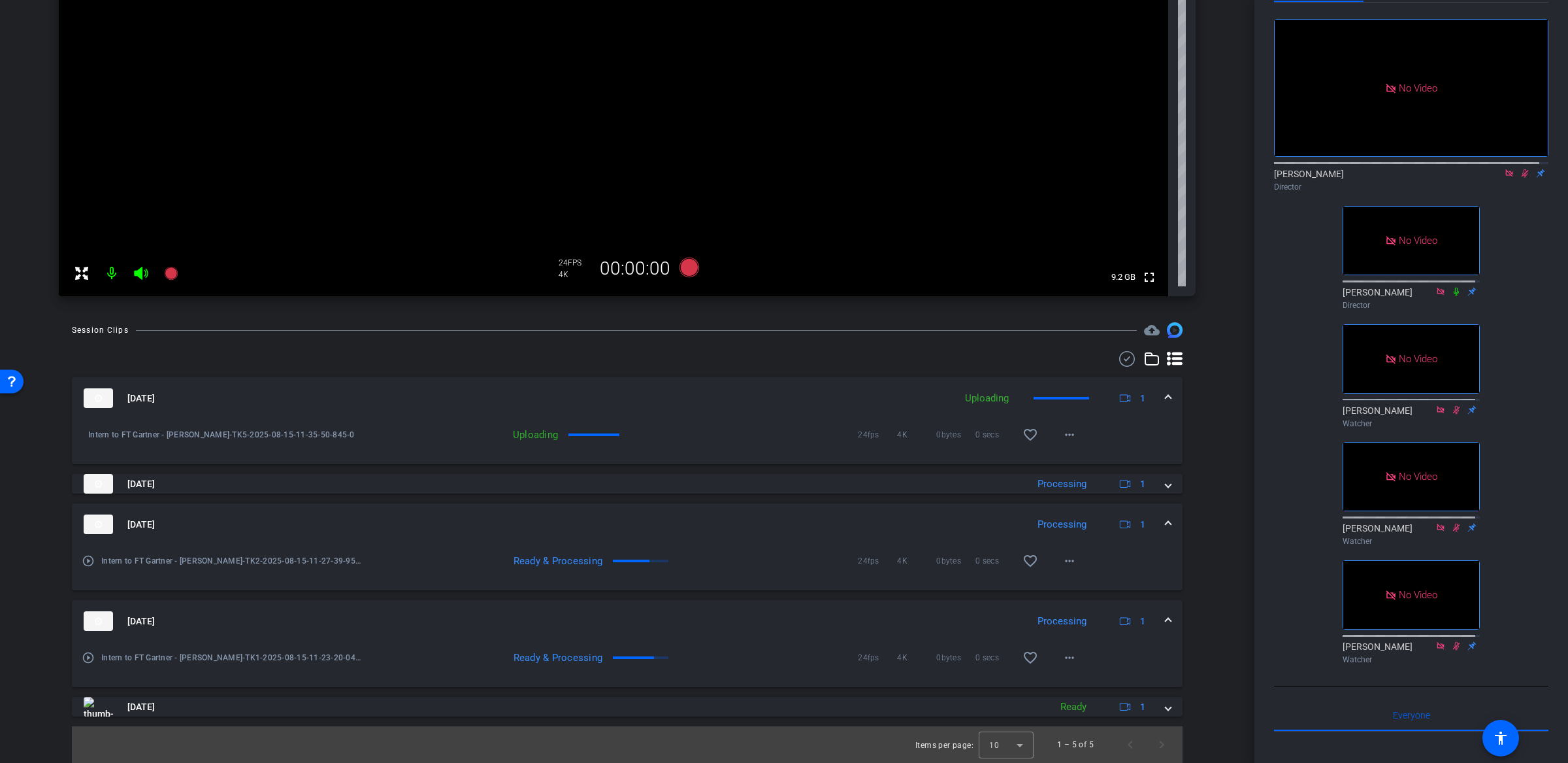
scroll to position [0, 0]
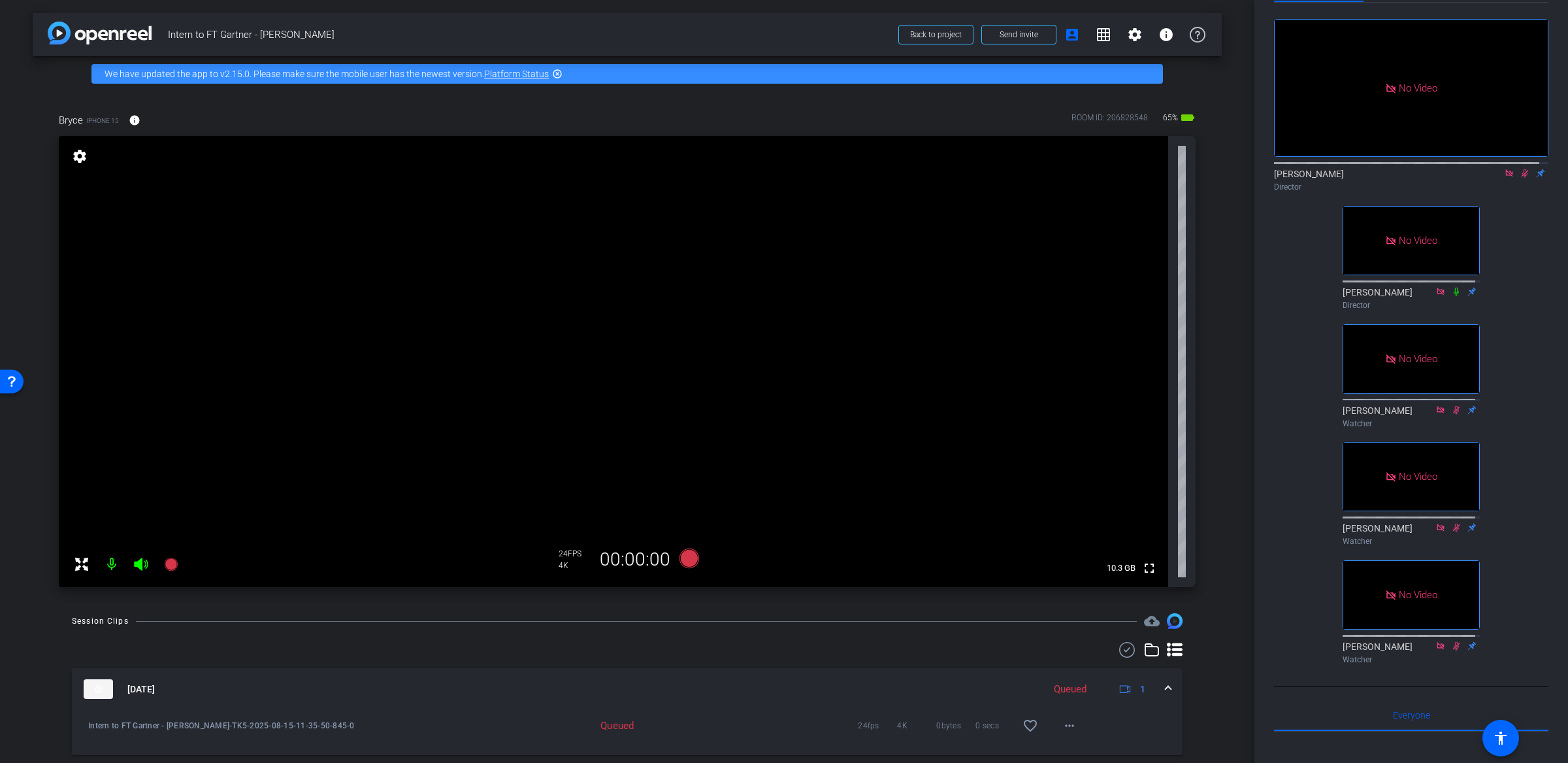
click at [1528, 237] on div "No Video Michael Caso Director No Video David King Director No Video Frank Lee …" at bounding box center [1412, 336] width 275 height 667
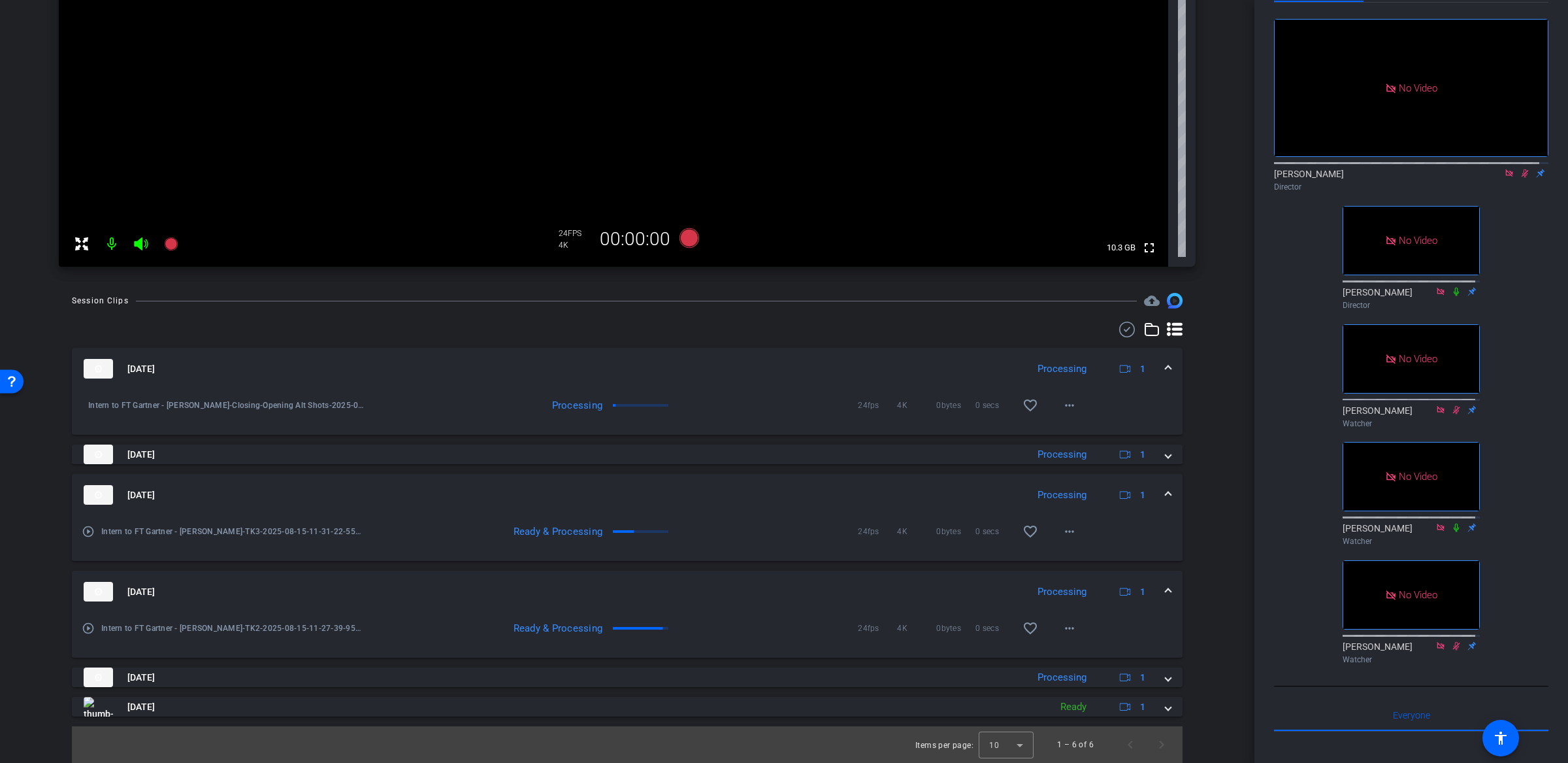
click at [1516, 181] on div "Director" at bounding box center [1412, 187] width 275 height 11
click at [1518, 172] on mat-icon at bounding box center [1526, 172] width 16 height 11
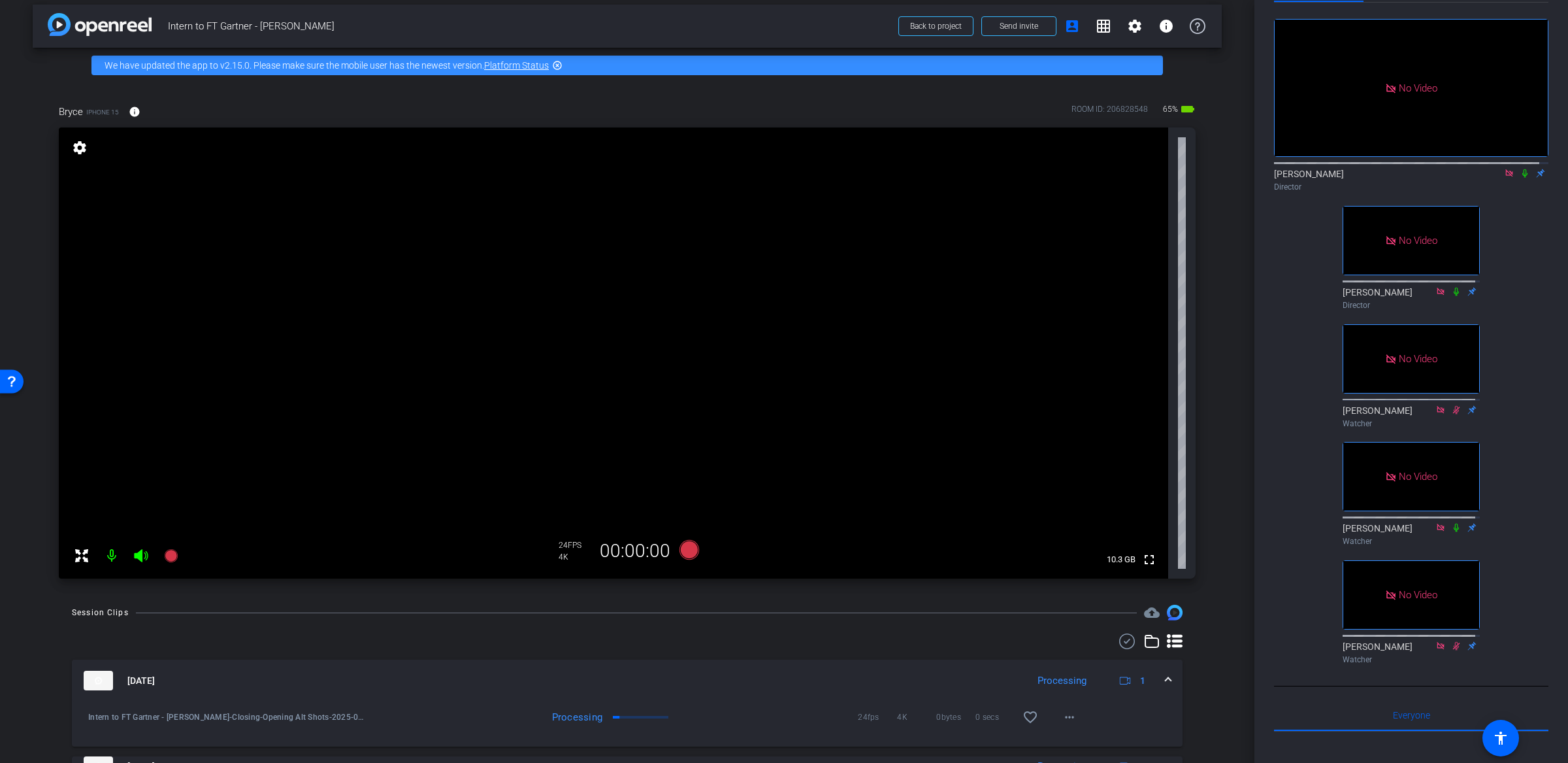
scroll to position [0, 0]
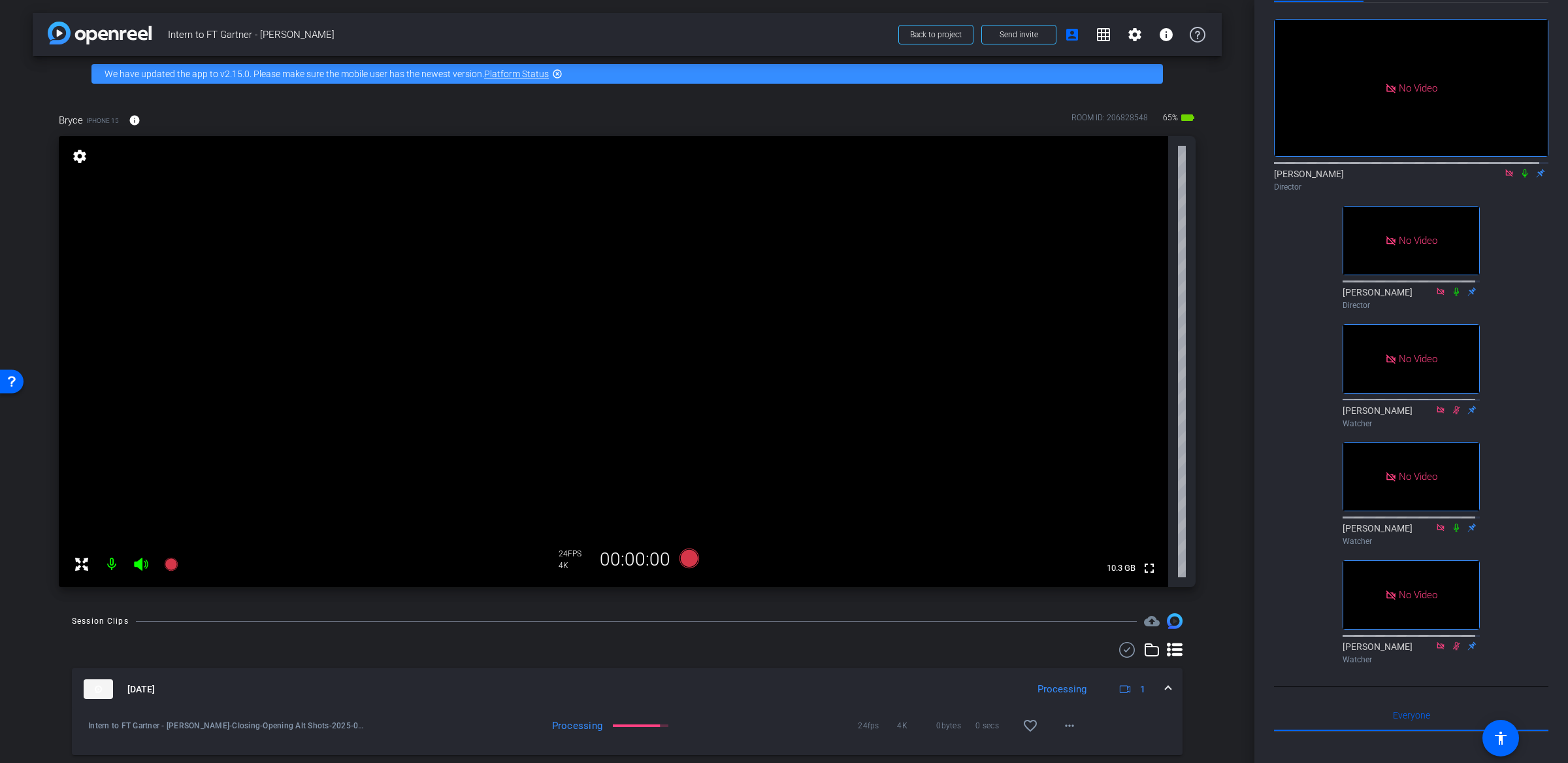
click at [1505, 169] on icon at bounding box center [1509, 172] width 7 height 7
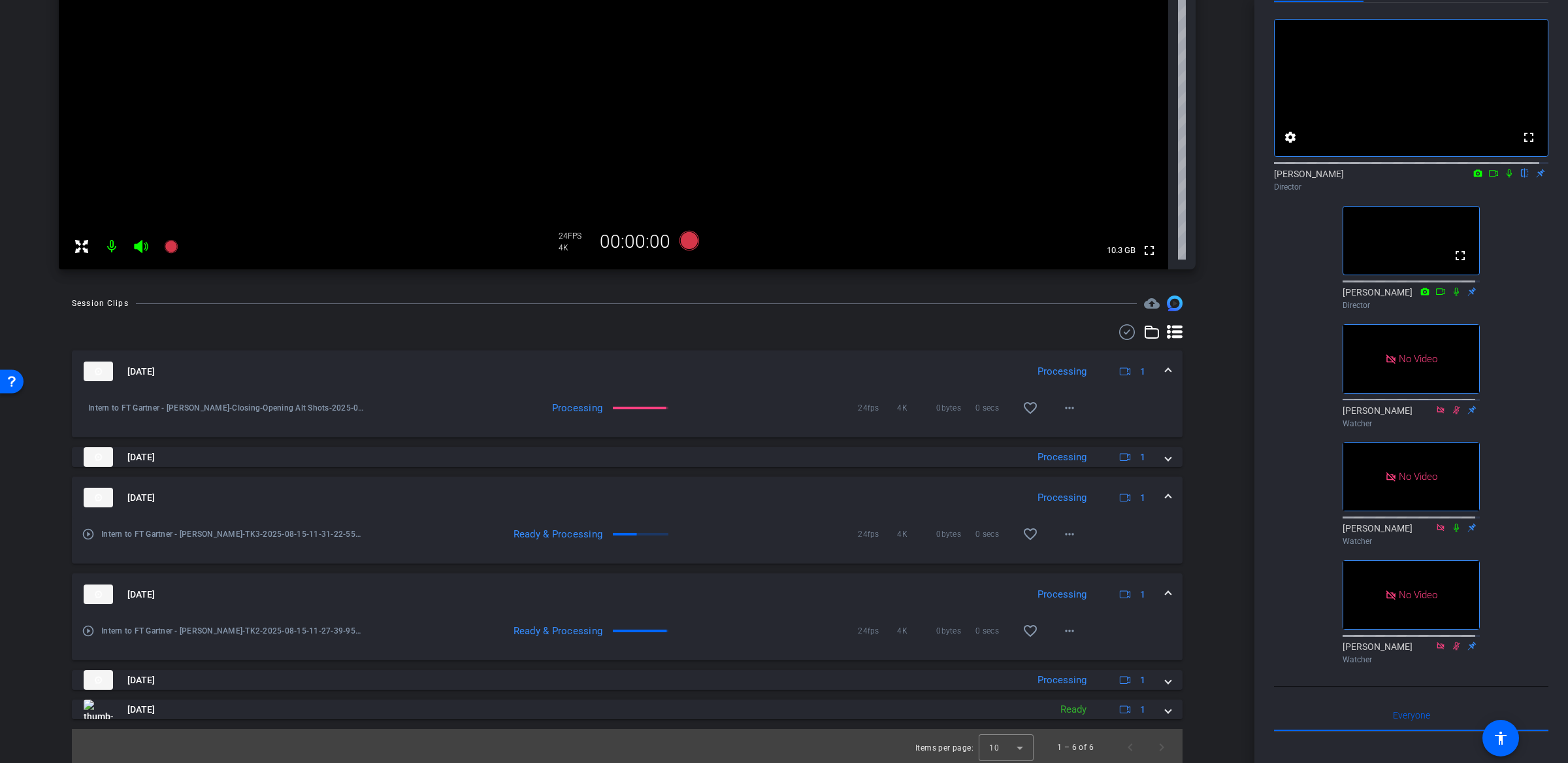
scroll to position [320, 0]
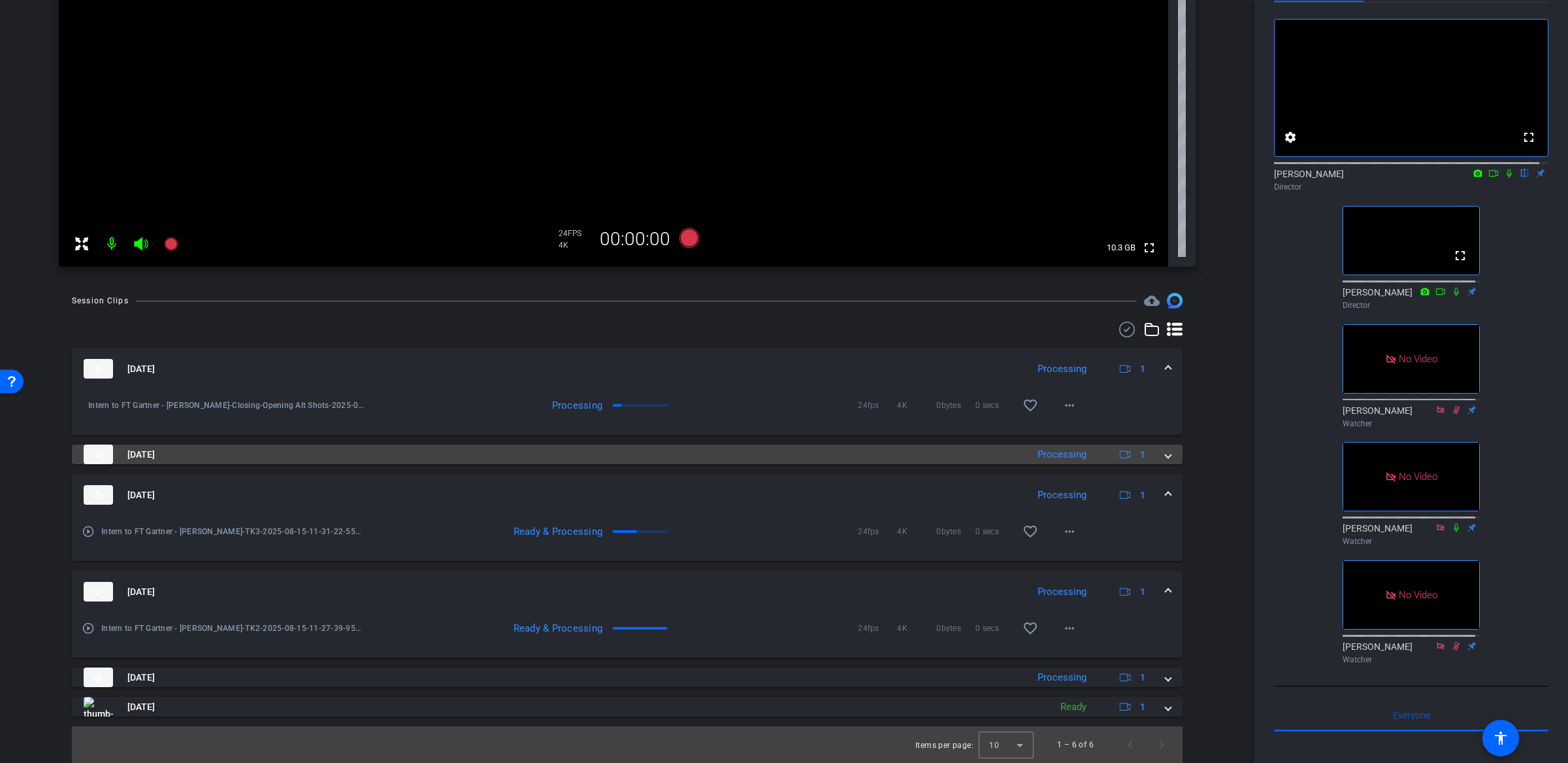
click at [1166, 456] on span at bounding box center [1168, 454] width 5 height 14
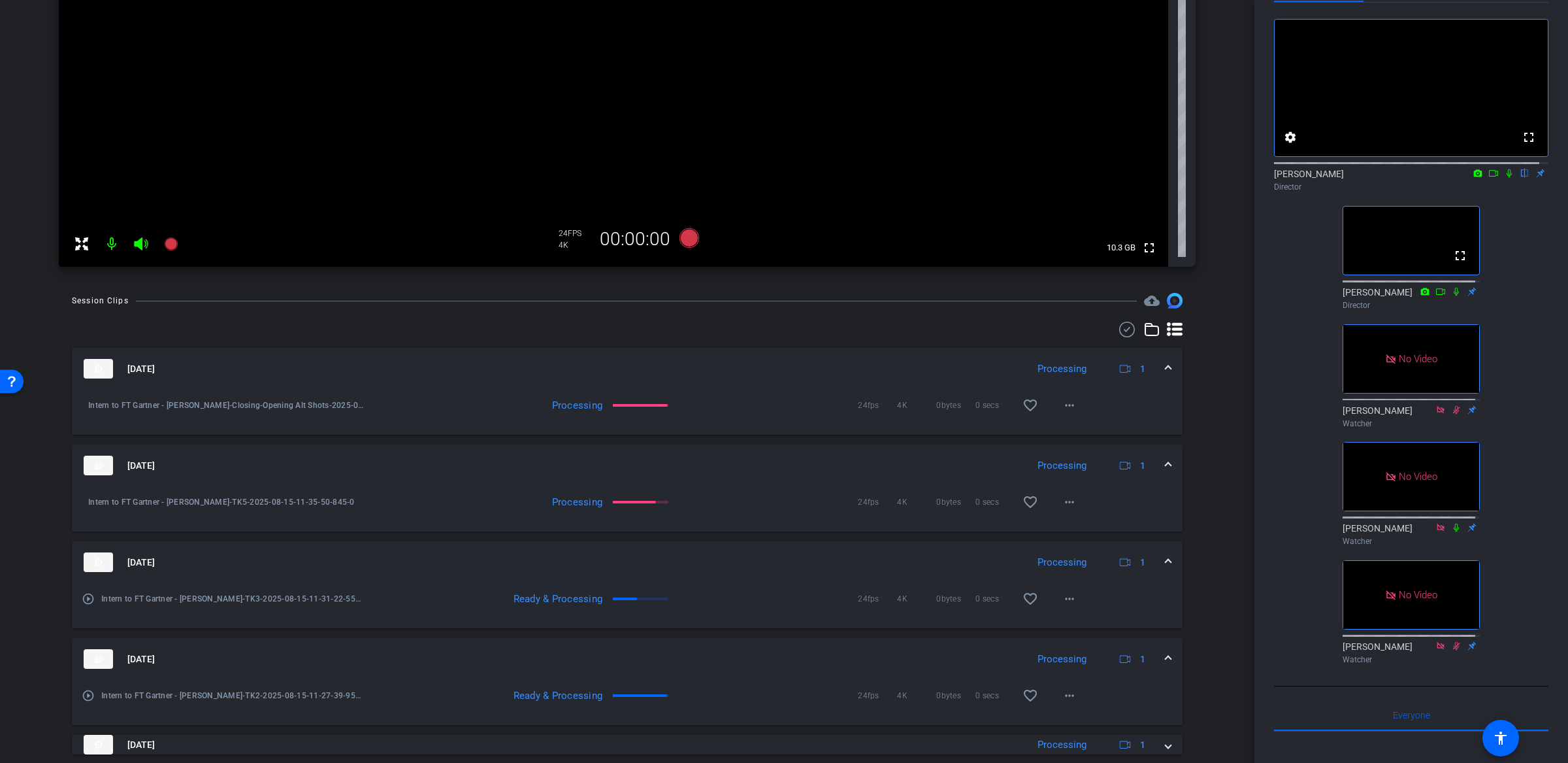
click at [1162, 456] on mat-expansion-panel-header "Aug 15, 2025 Processing 1" at bounding box center [627, 465] width 1111 height 42
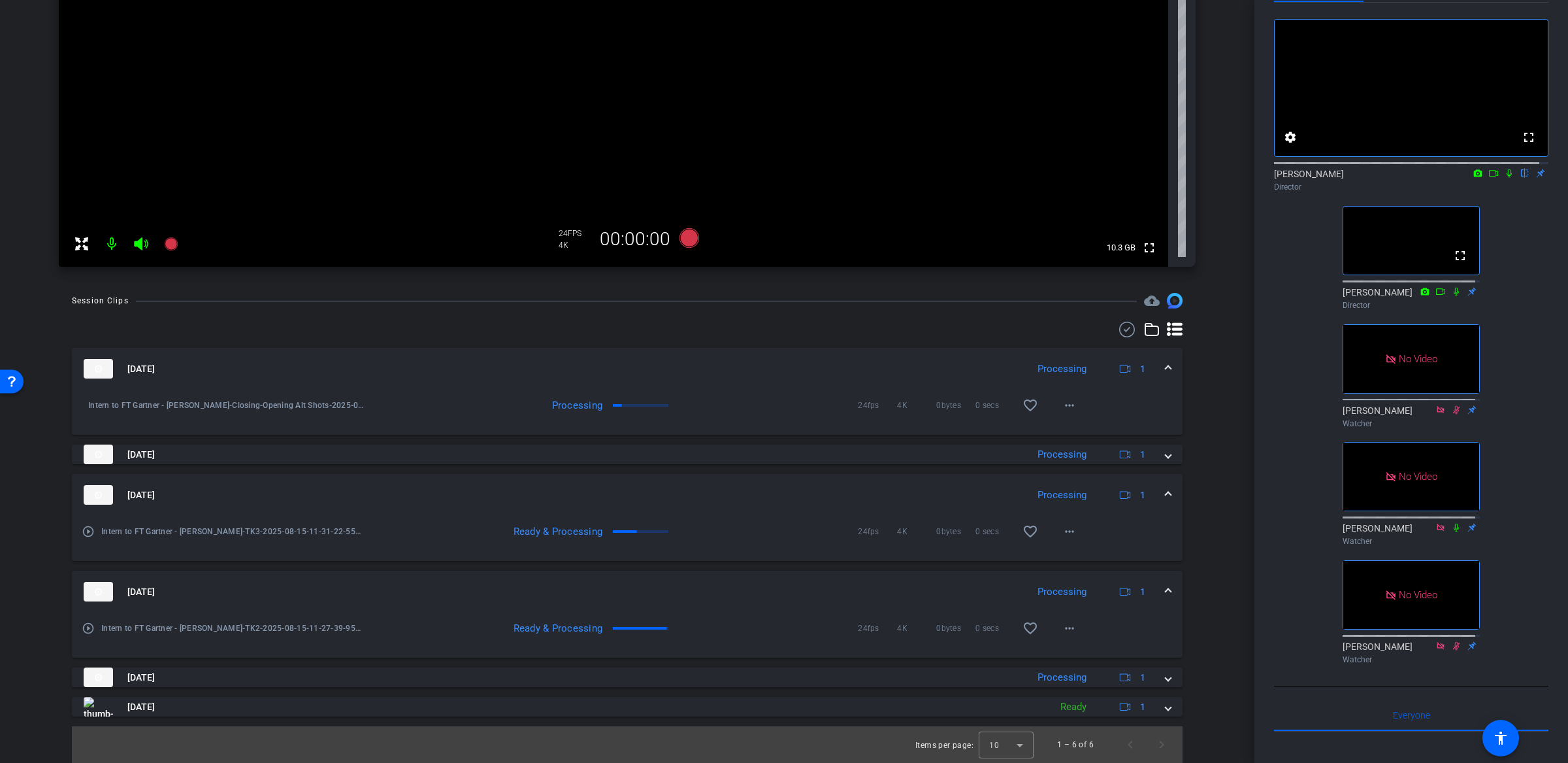
click at [1166, 592] on span at bounding box center [1168, 592] width 5 height 14
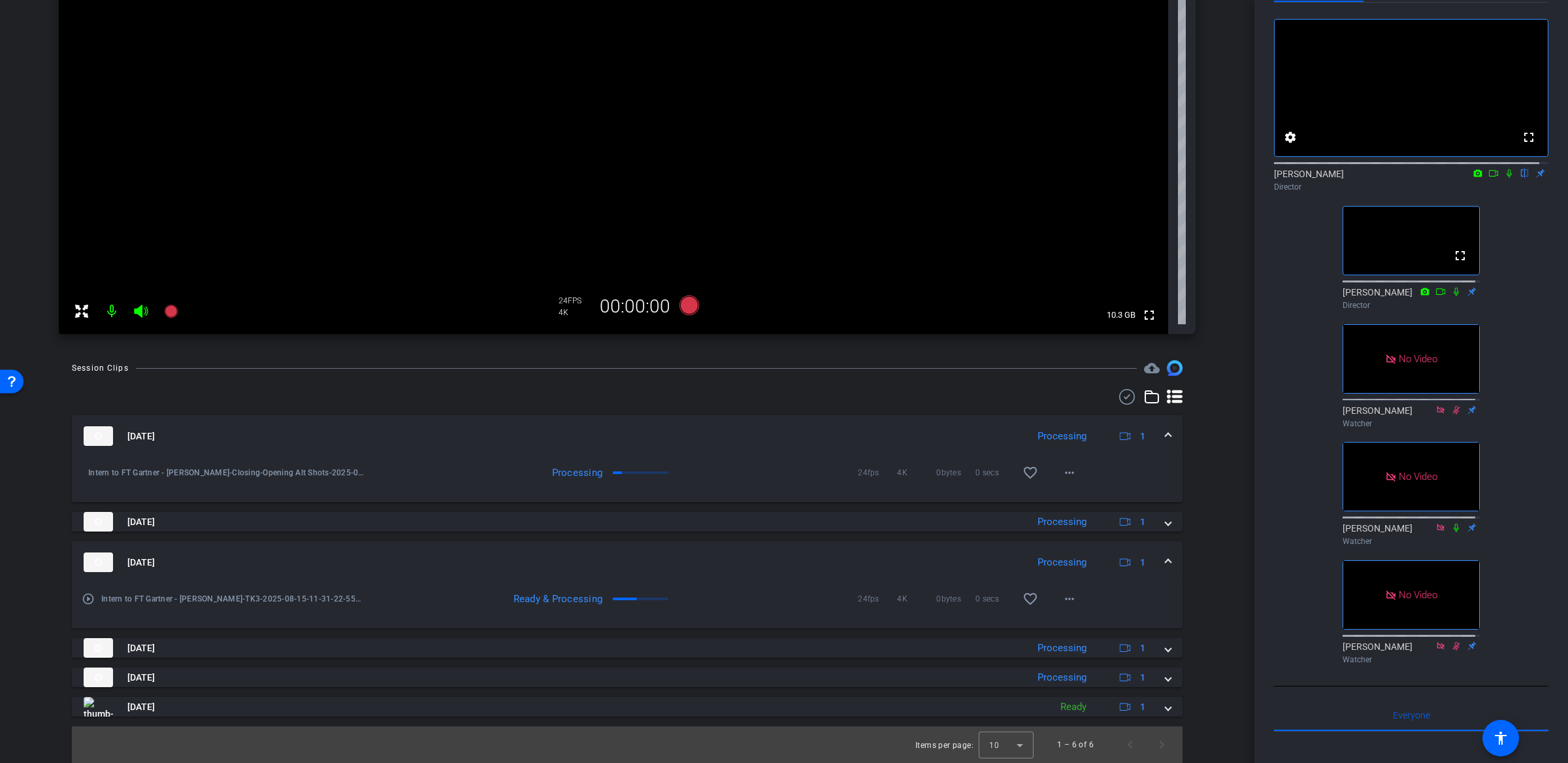
scroll to position [252, 0]
click at [1166, 439] on mat-expansion-panel-header "Aug 15, 2025 Processing 1" at bounding box center [627, 436] width 1111 height 42
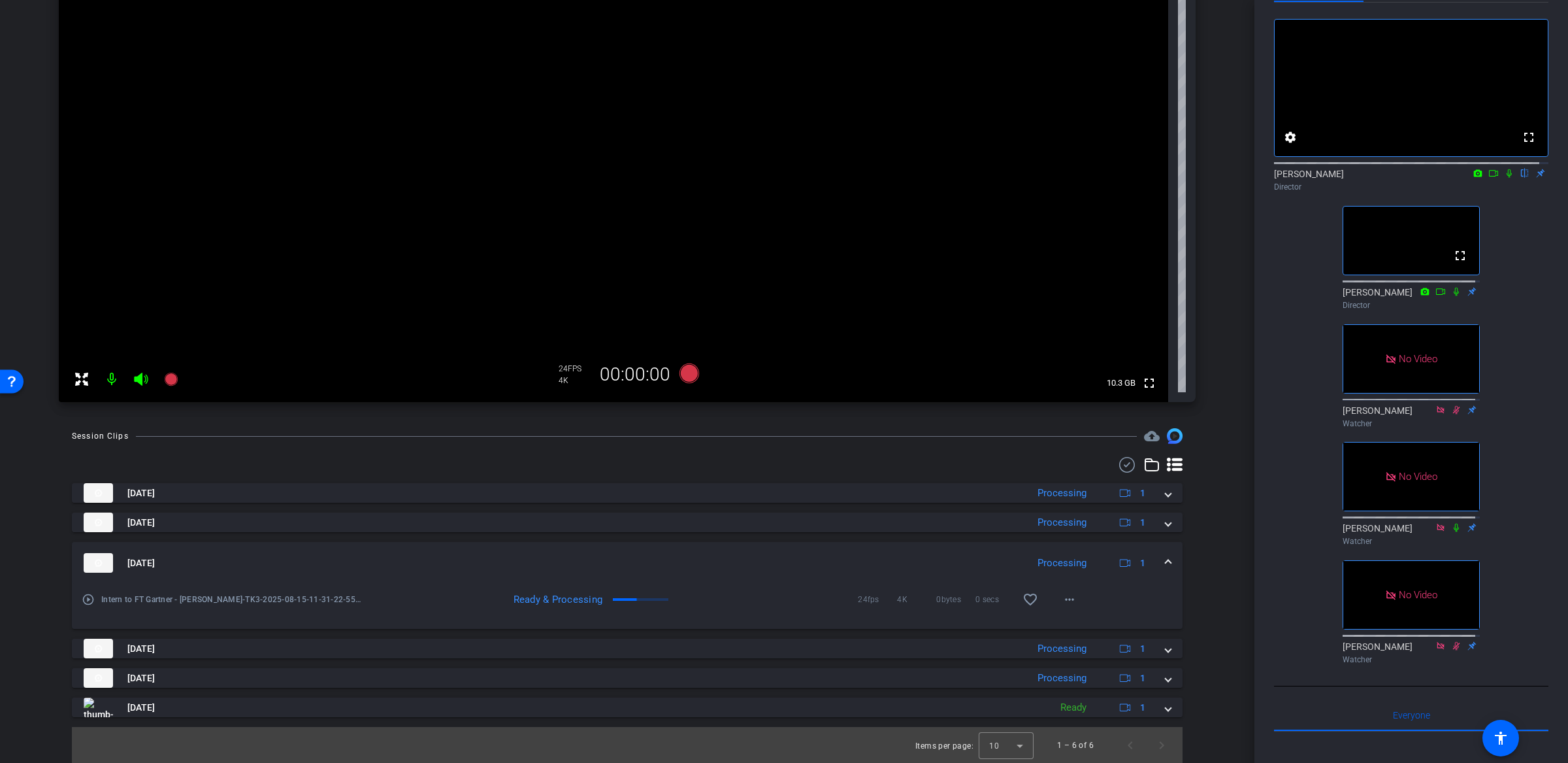
click at [1162, 561] on mat-expansion-panel-header "Aug 15, 2025 Processing 1" at bounding box center [627, 562] width 1111 height 42
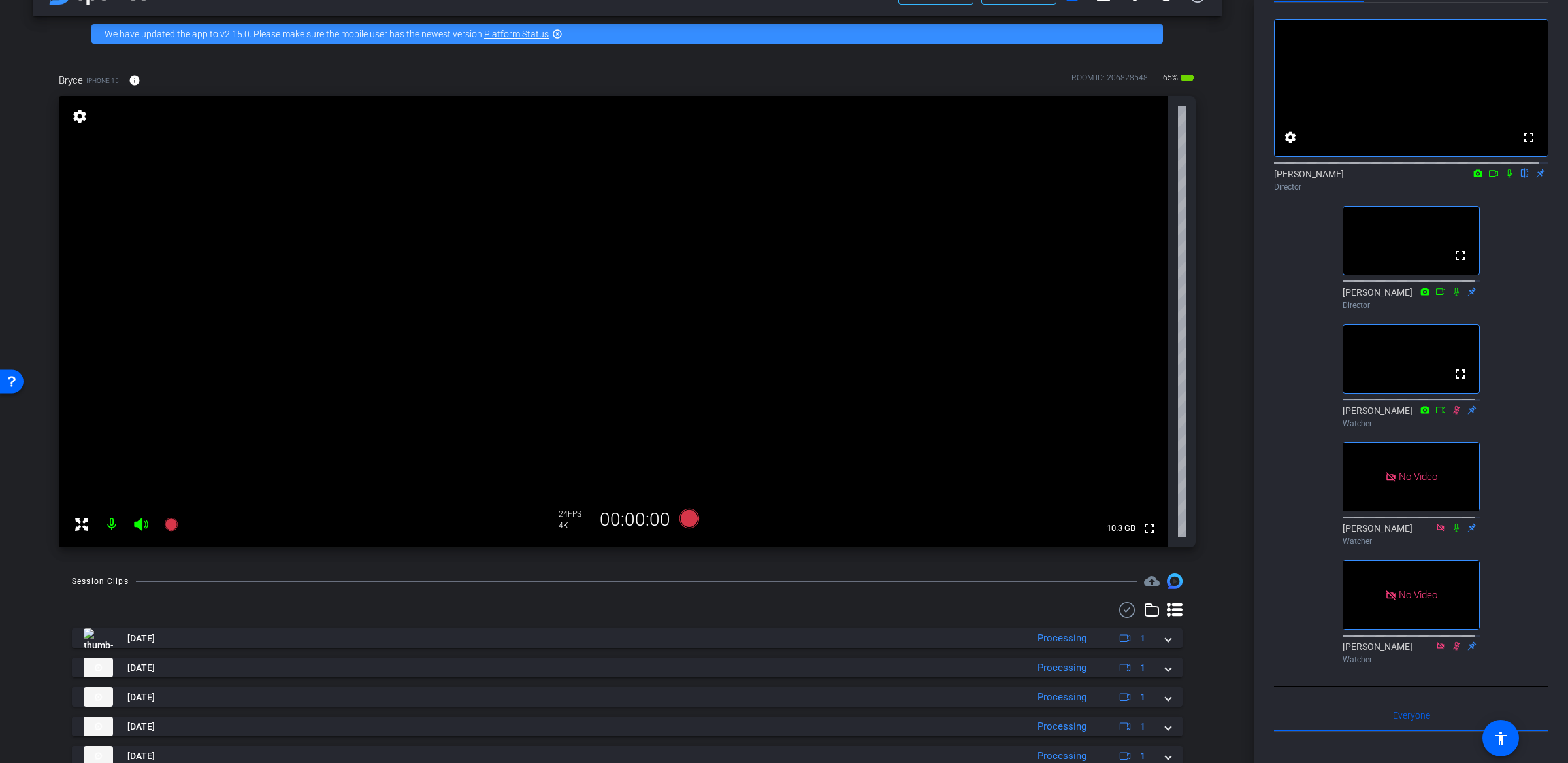
scroll to position [0, 0]
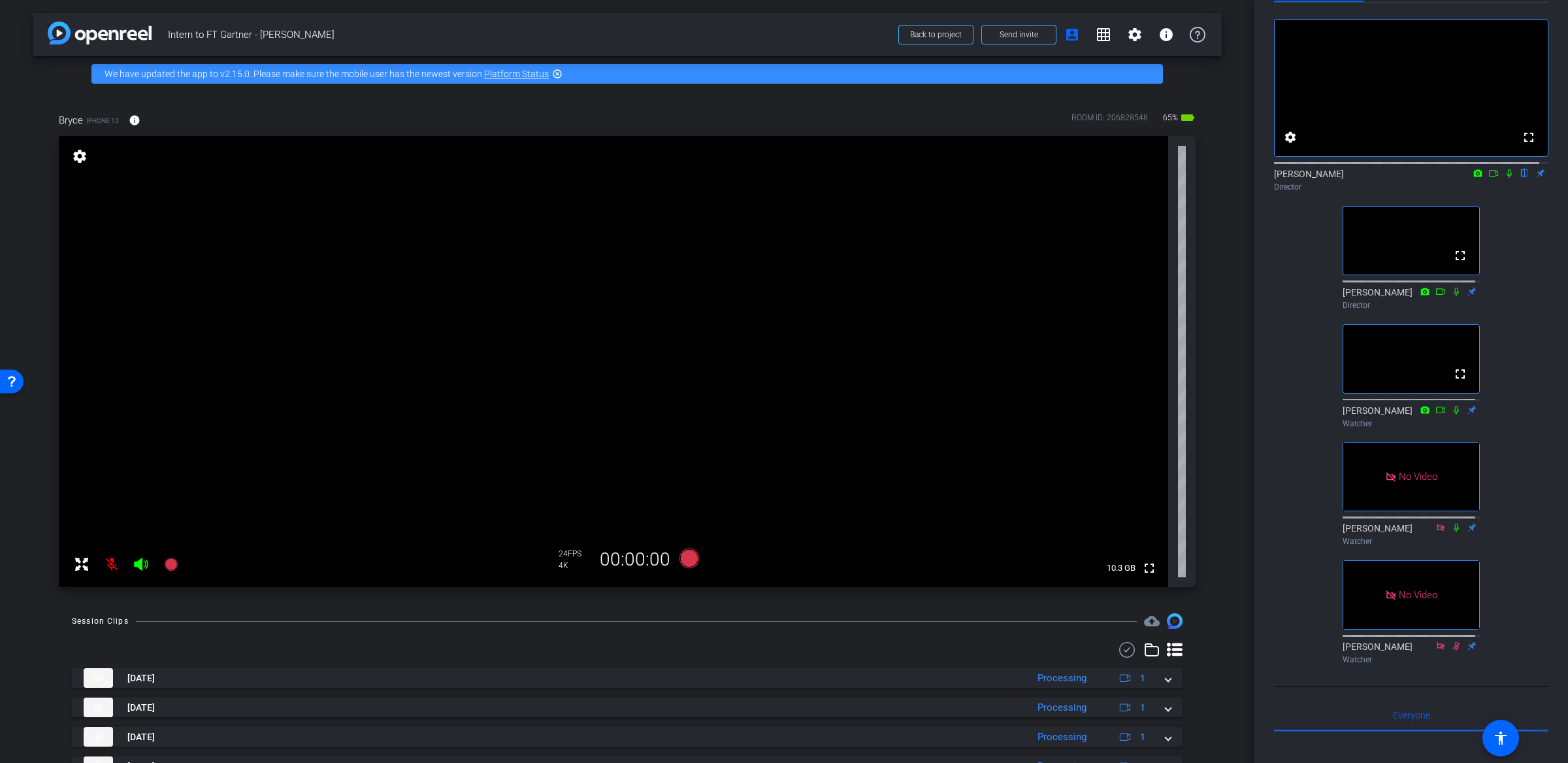
click at [153, 608] on div "arrow_back Intern to FT Gartner - Bryce Kelley Back to project Send invite acco…" at bounding box center [628, 381] width 1255 height 763
click at [1290, 302] on div "fullscreen settings Michael Caso flip Director fullscreen David King Director f…" at bounding box center [1412, 336] width 275 height 667
click at [1488, 178] on icon at bounding box center [1494, 173] width 11 height 9
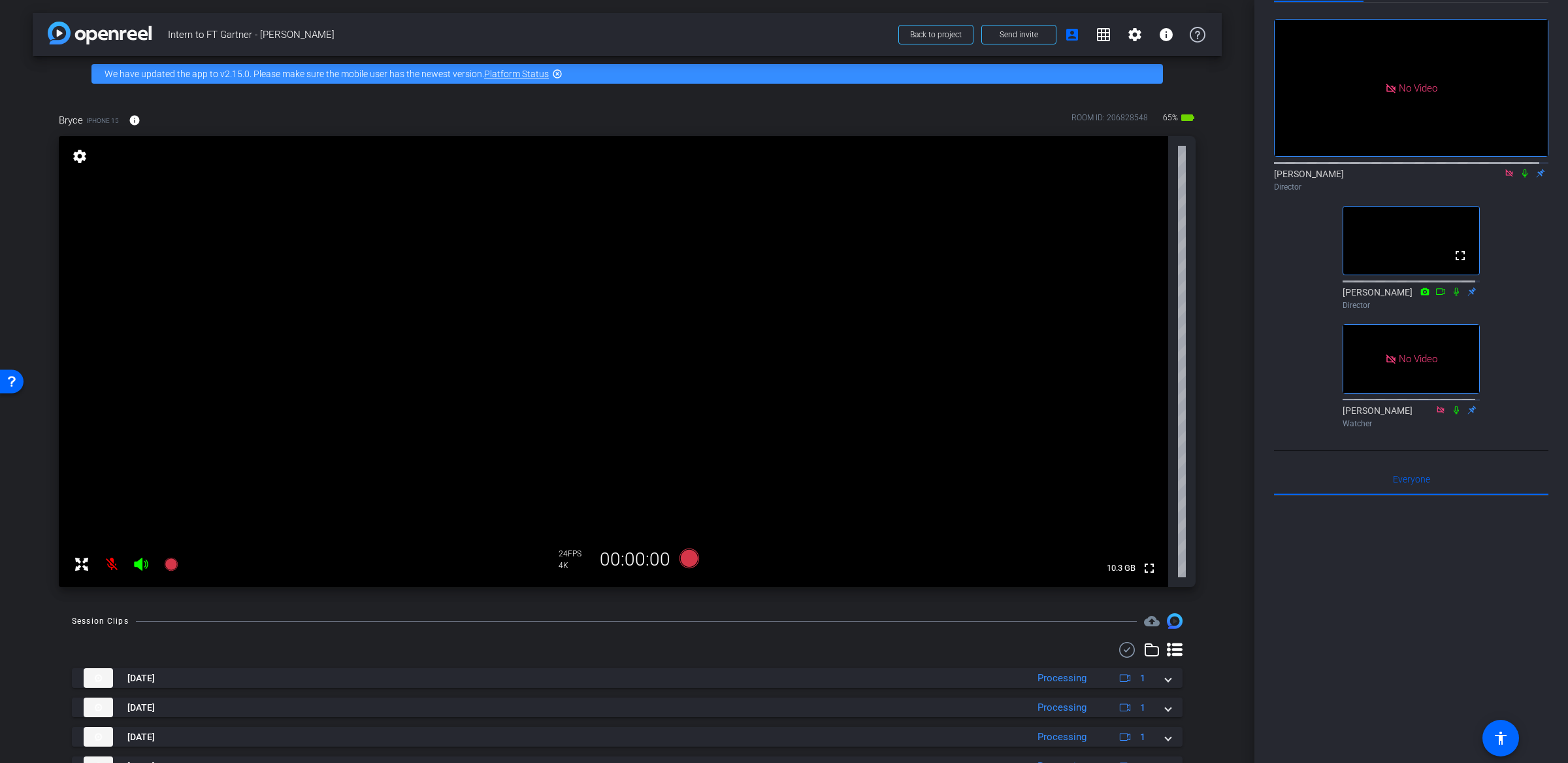
click at [1520, 178] on icon at bounding box center [1526, 173] width 11 height 9
